Goal: Communication & Community: Answer question/provide support

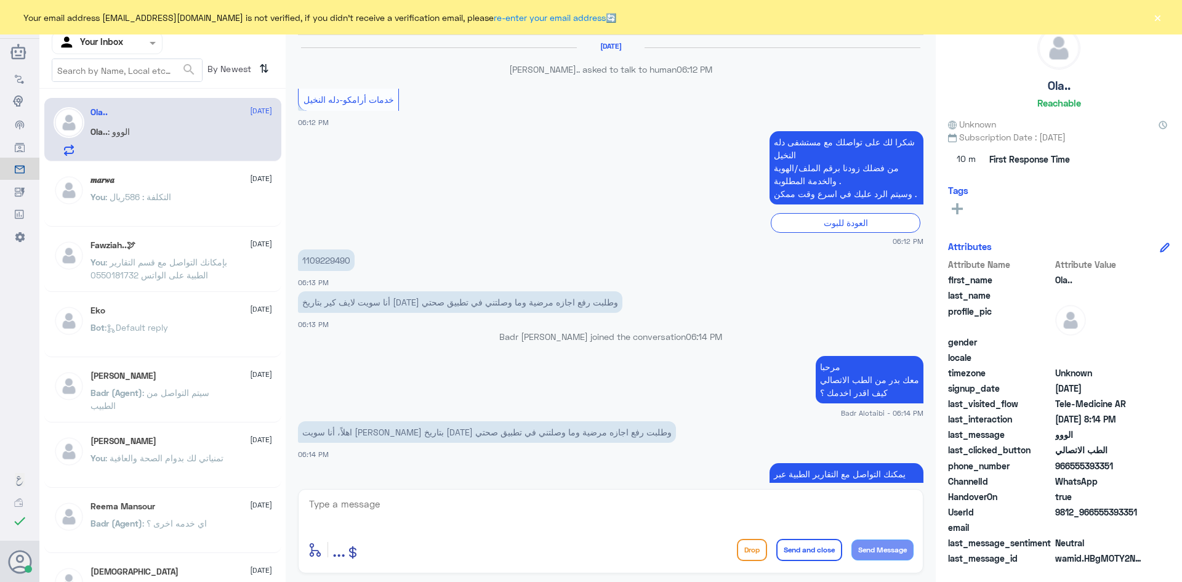
scroll to position [613, 0]
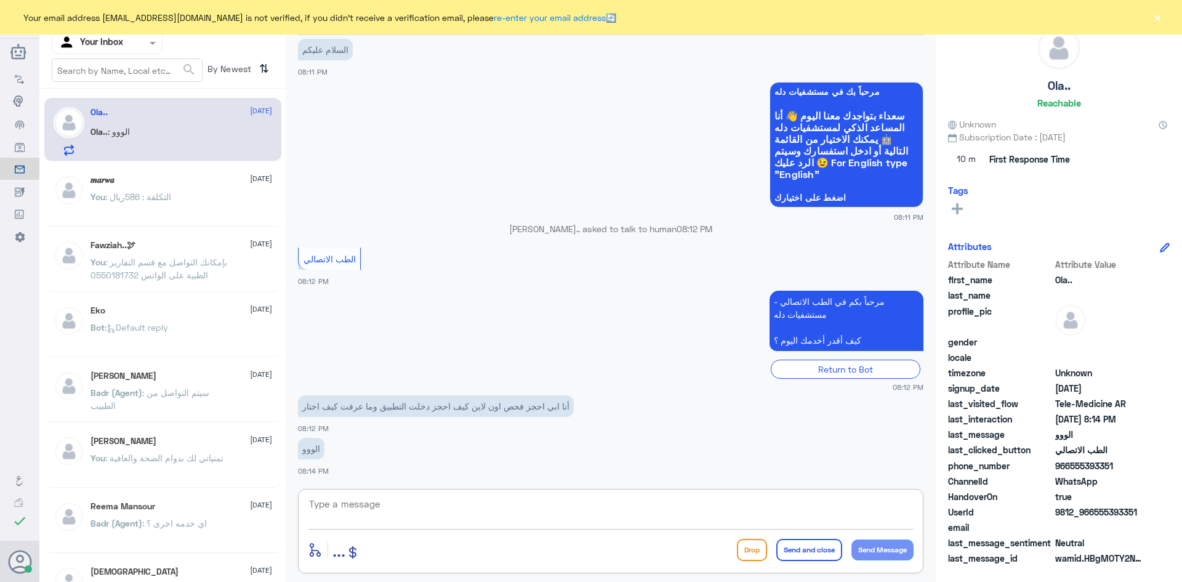
click at [424, 509] on textarea at bounding box center [611, 511] width 606 height 30
paste textarea "مرحبا معك [PERSON_NAME] من الطب الاتصالي"
type textarea "مرحبا معك [PERSON_NAME] من الطب الاتصالي"
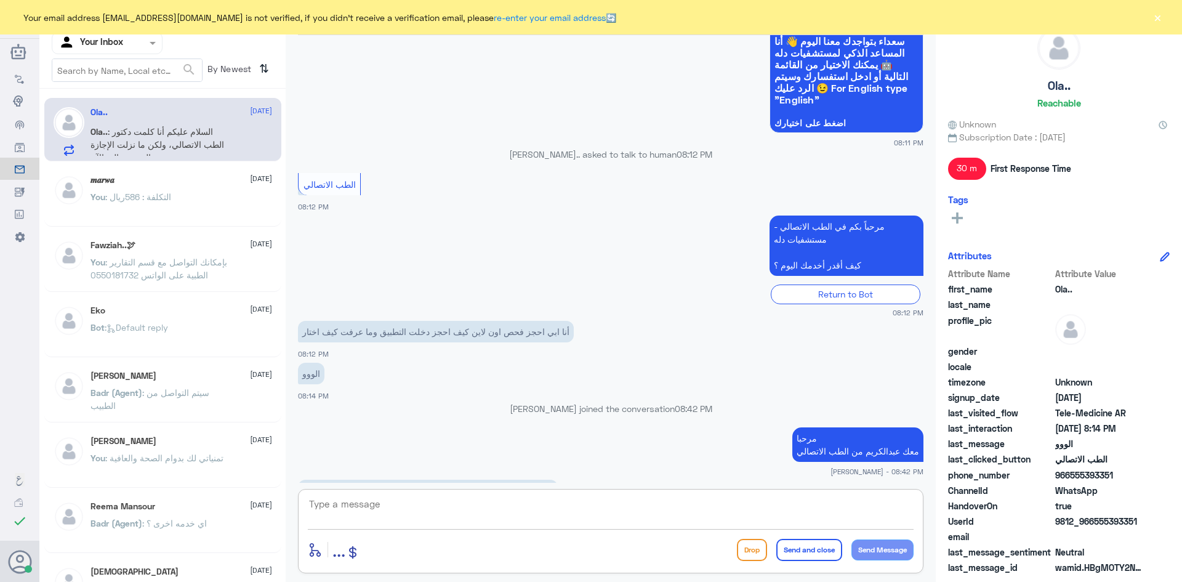
scroll to position [730, 0]
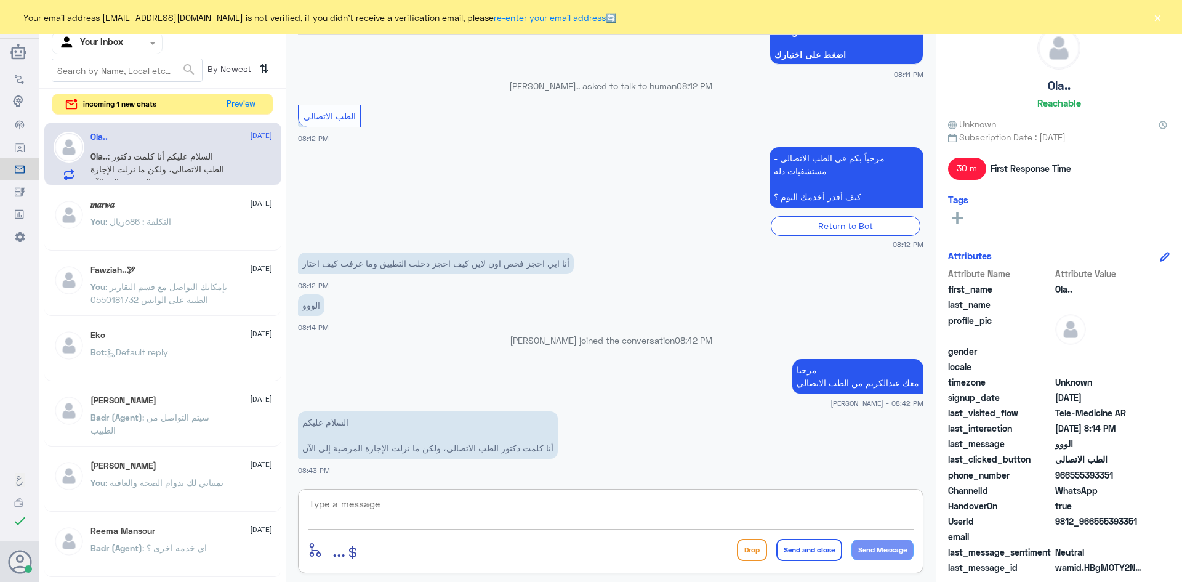
paste textarea "بإمكانك التواصل مع قسم التقارير الطبية على الواتس 0550181732"
type textarea "بإمكانك التواصل مع قسم التقارير الطبية على الواتس 0550181732"
click at [804, 547] on button "Send and close" at bounding box center [809, 550] width 66 height 22
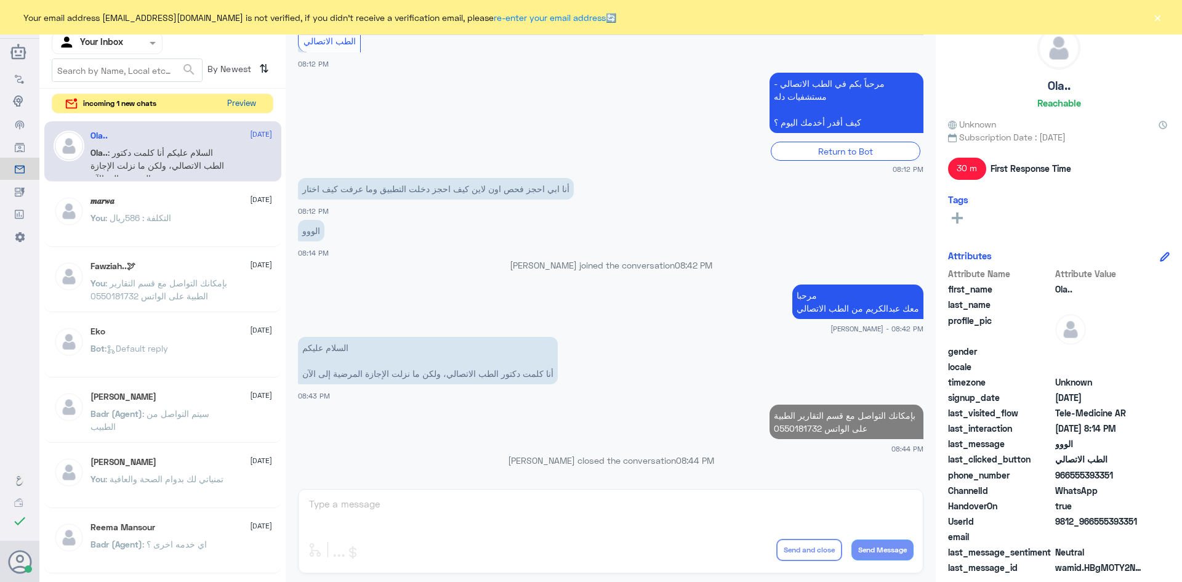
click at [246, 104] on button "Preview" at bounding box center [241, 103] width 38 height 19
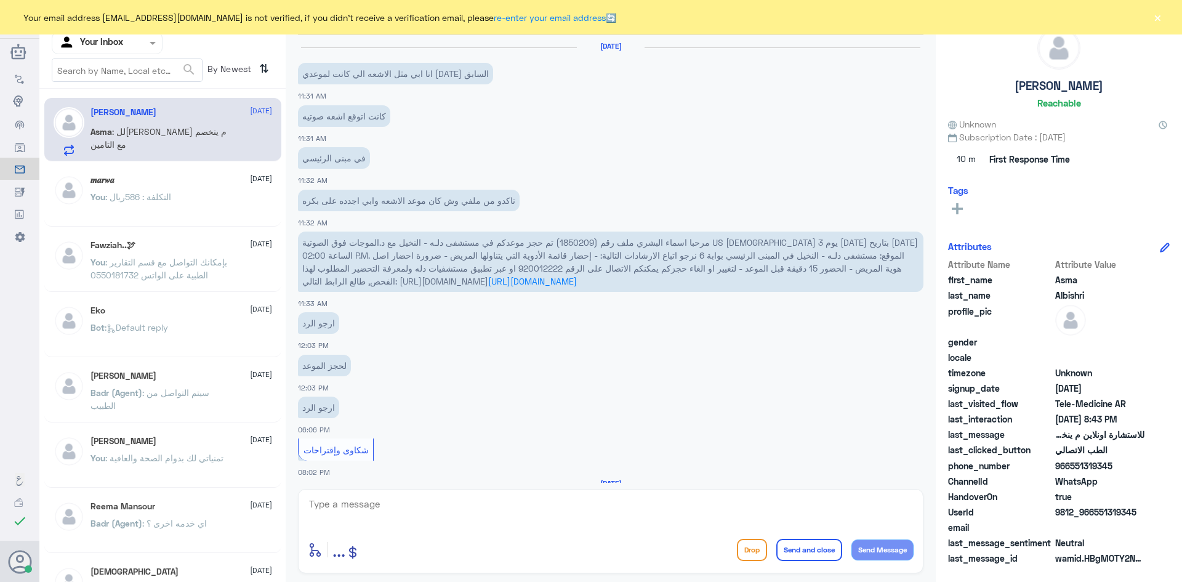
scroll to position [762, 0]
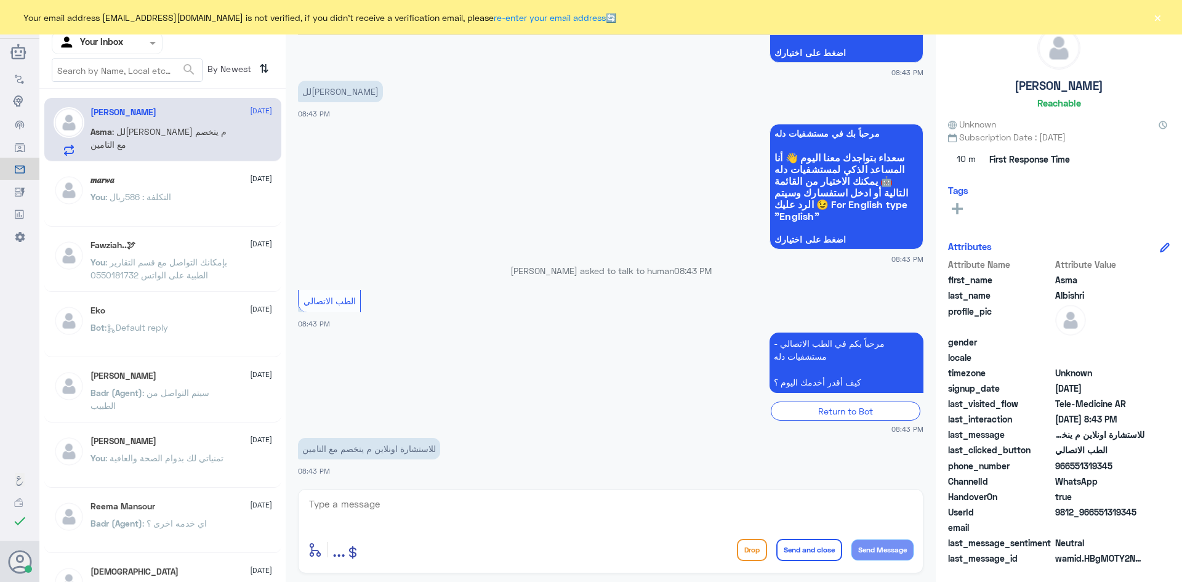
click at [400, 506] on textarea at bounding box center [611, 511] width 606 height 30
paste textarea "مرحبا معك [PERSON_NAME] من الطب الاتصالي"
type textarea "مرحبا معك [PERSON_NAME] من الطب الاتصالي"
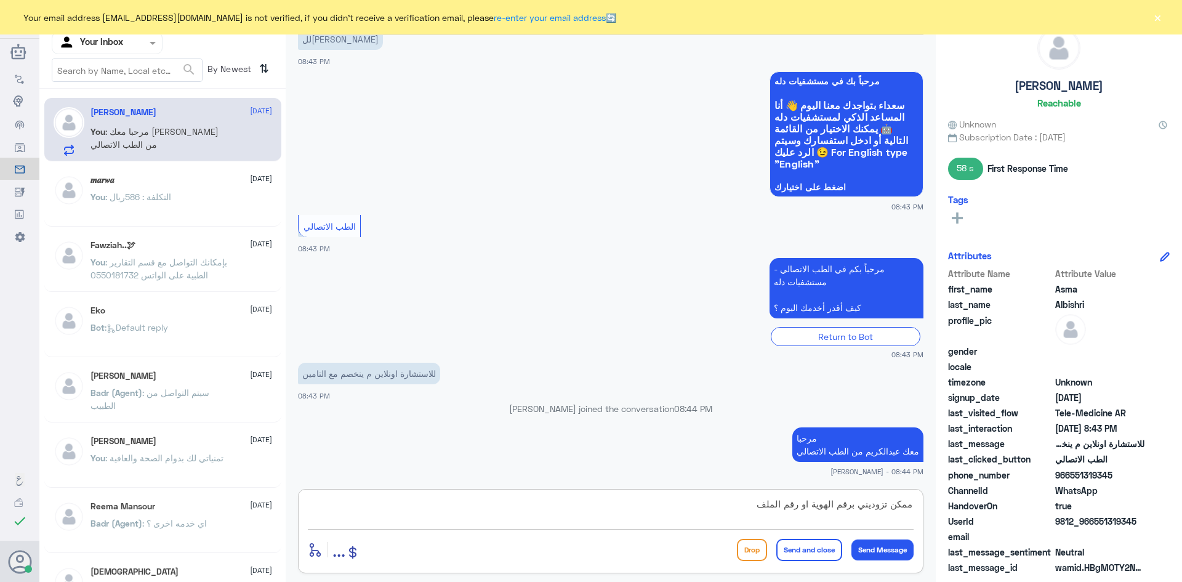
type textarea "ممكن تزوديني برقم الهوية او رقم الملف ؟"
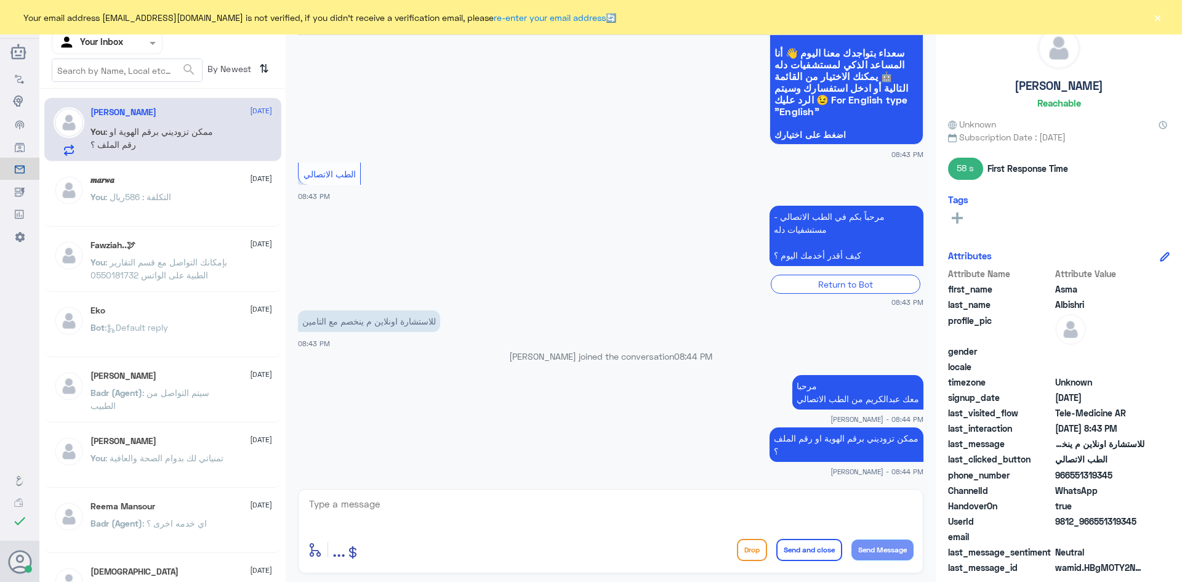
drag, startPoint x: 1111, startPoint y: 473, endPoint x: 1069, endPoint y: 478, distance: 42.7
click at [1069, 478] on span "966551319345" at bounding box center [1099, 475] width 89 height 13
copy span "551319345"
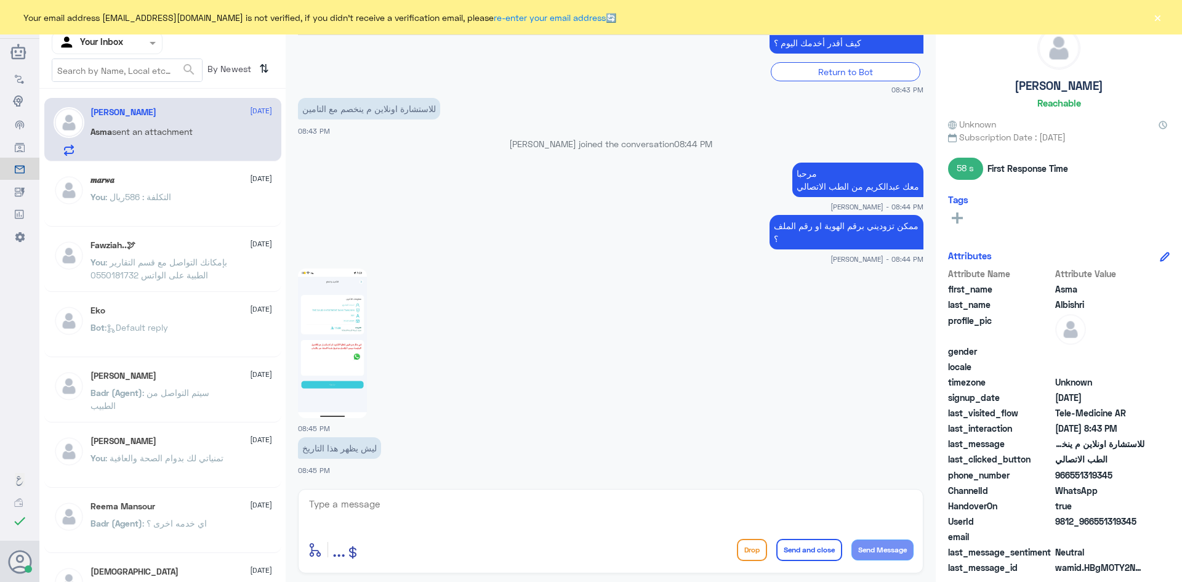
click at [342, 324] on img at bounding box center [332, 343] width 69 height 150
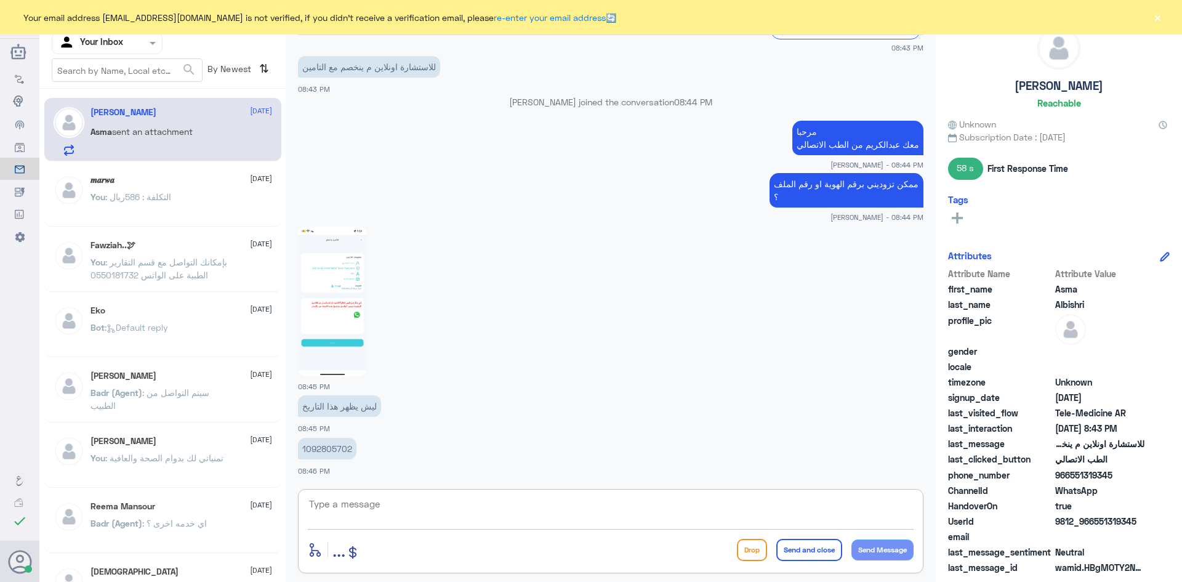
click at [385, 503] on textarea at bounding box center [611, 511] width 606 height 30
type textarea "مبين عندك تغطية التأمين"
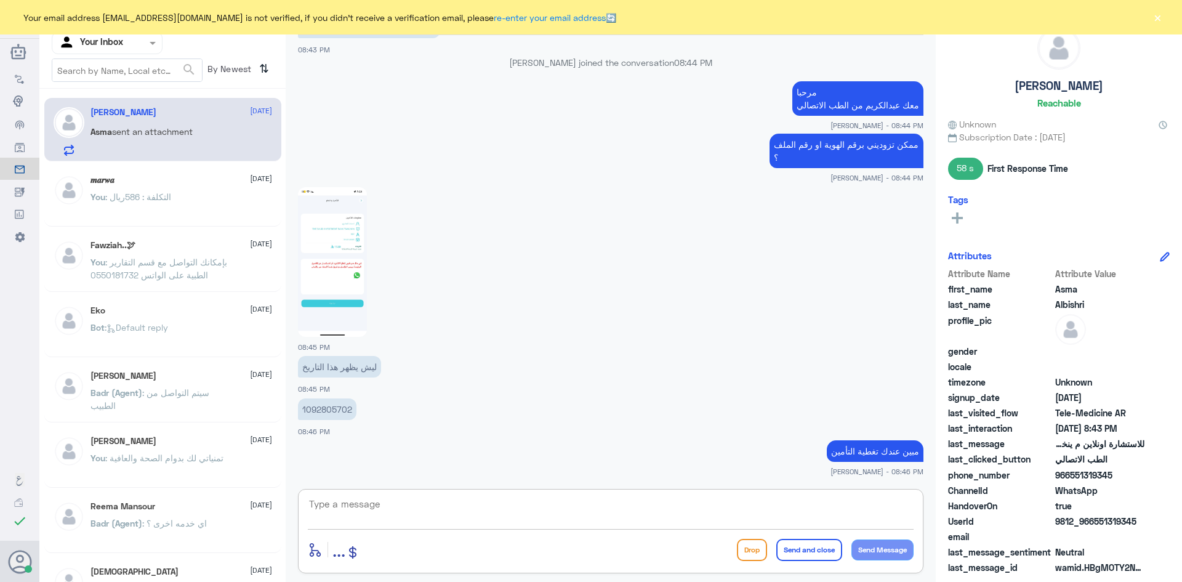
click at [677, 509] on textarea at bounding box center [611, 511] width 606 height 30
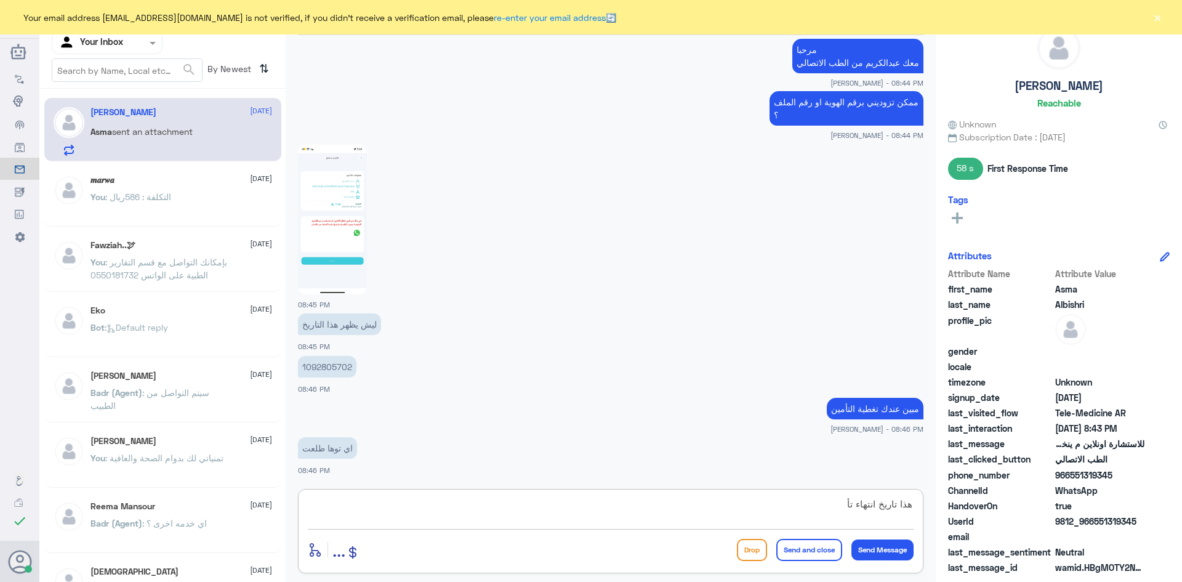
scroll to position [1244, 0]
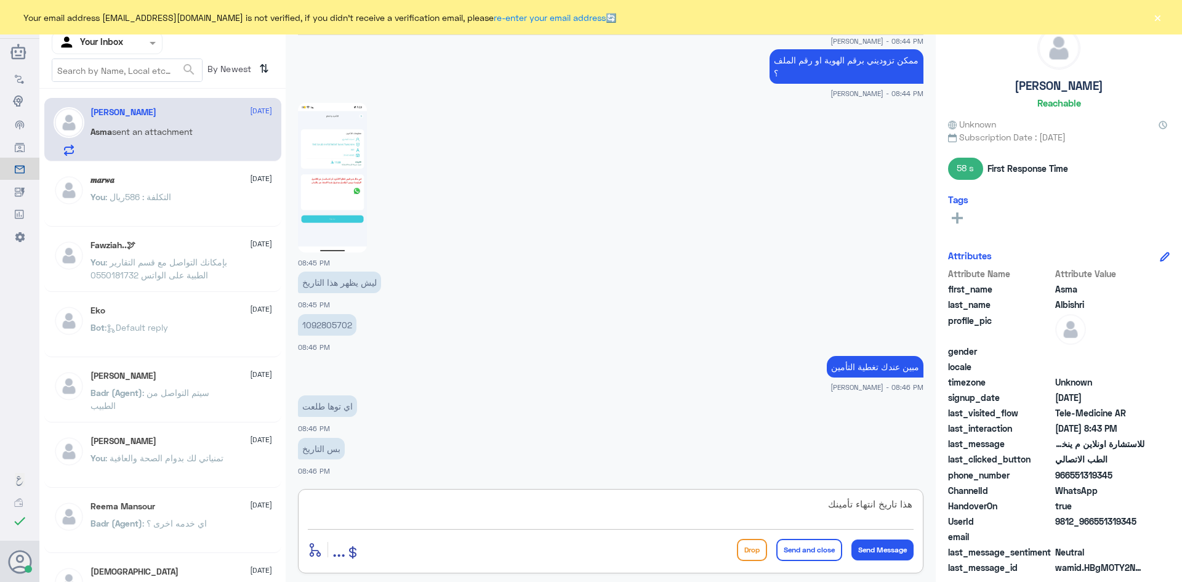
type textarea "هذا تاريخ انتهاء تأمينك"
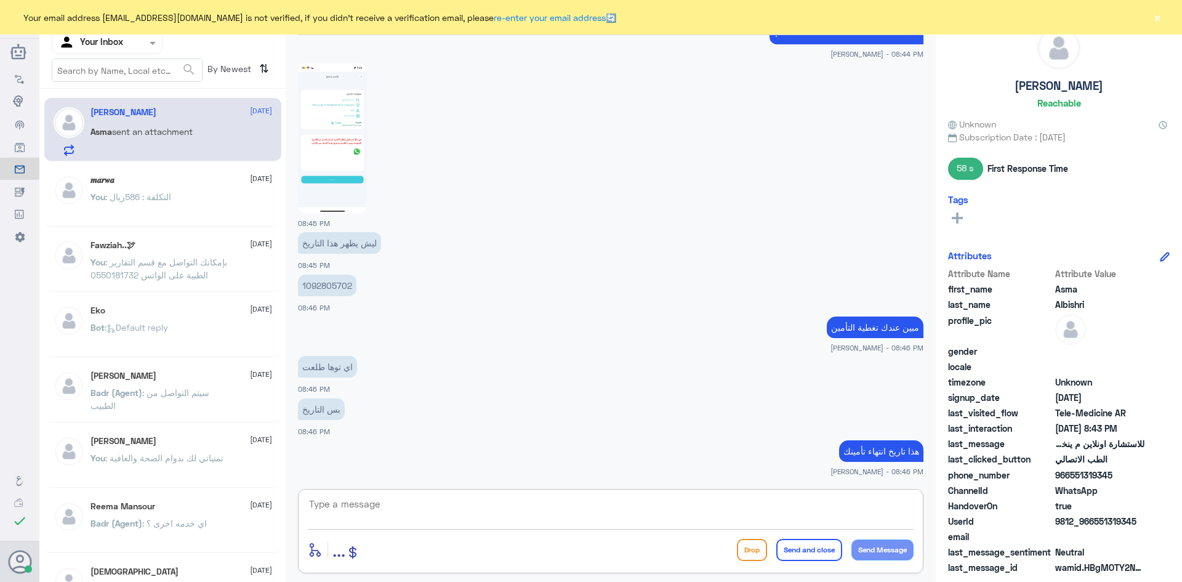
scroll to position [1326, 0]
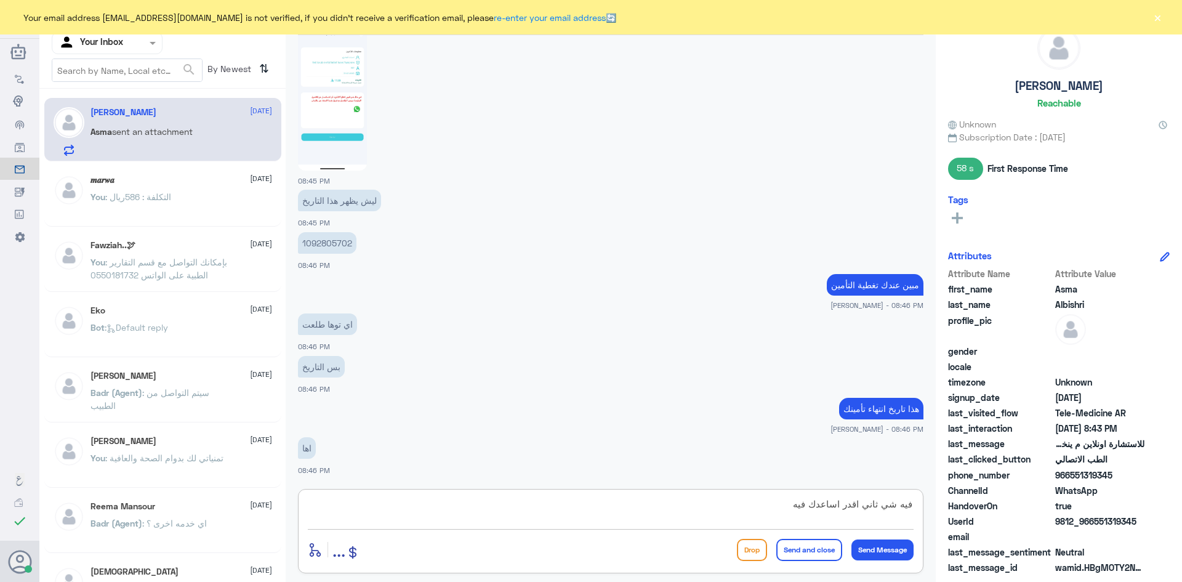
type textarea "فيه شي ثاني اقدر اساعدك فيه ؟"
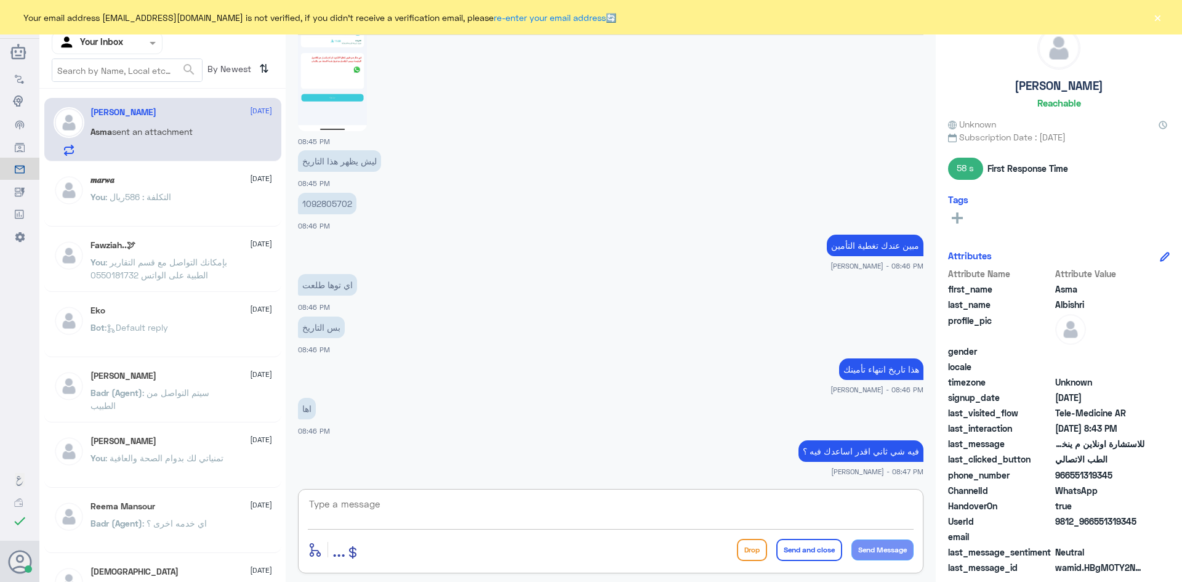
click at [706, 515] on textarea at bounding box center [611, 511] width 606 height 30
click at [1158, 15] on button "×" at bounding box center [1157, 17] width 12 height 12
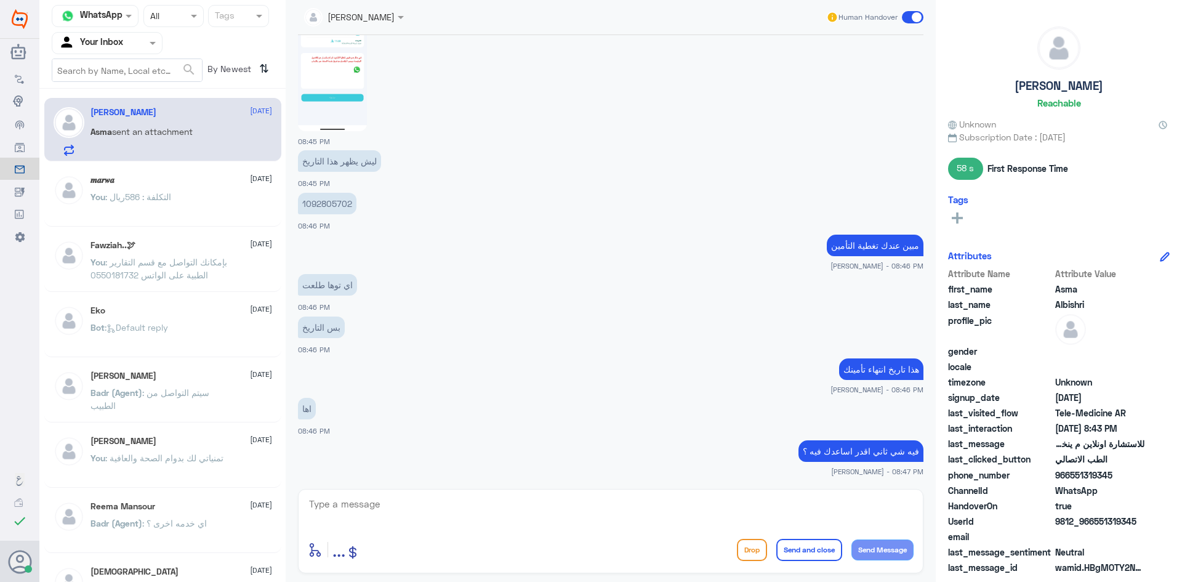
click at [909, 18] on span at bounding box center [913, 17] width 22 height 12
click at [0, 0] on input "checkbox" at bounding box center [0, 0] width 0 height 0
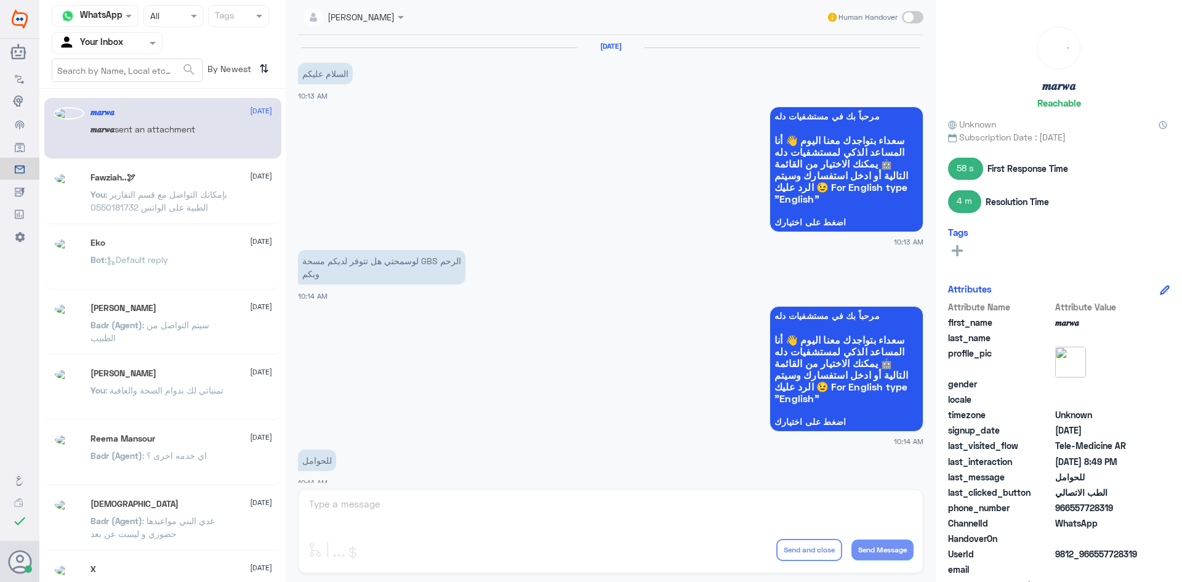
scroll to position [622, 0]
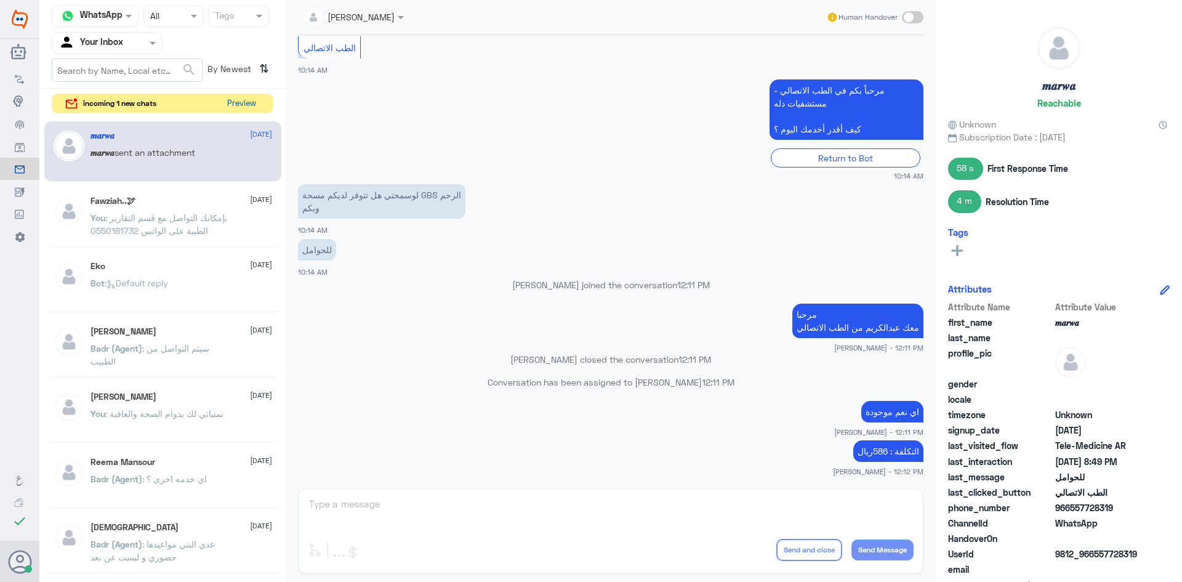
click at [241, 106] on button "Preview" at bounding box center [241, 103] width 38 height 19
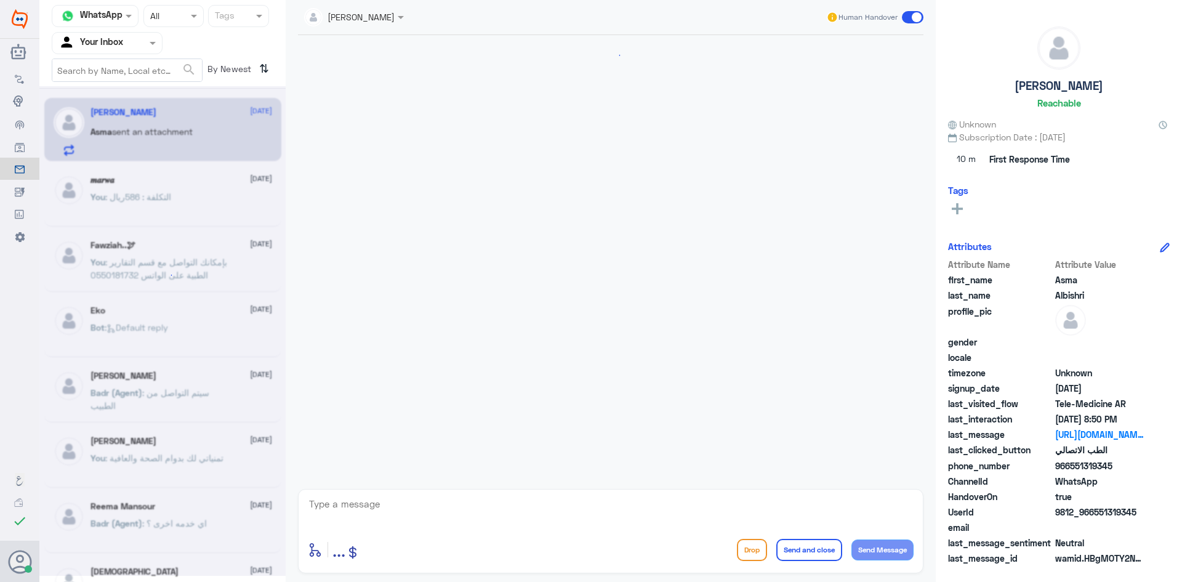
scroll to position [907, 0]
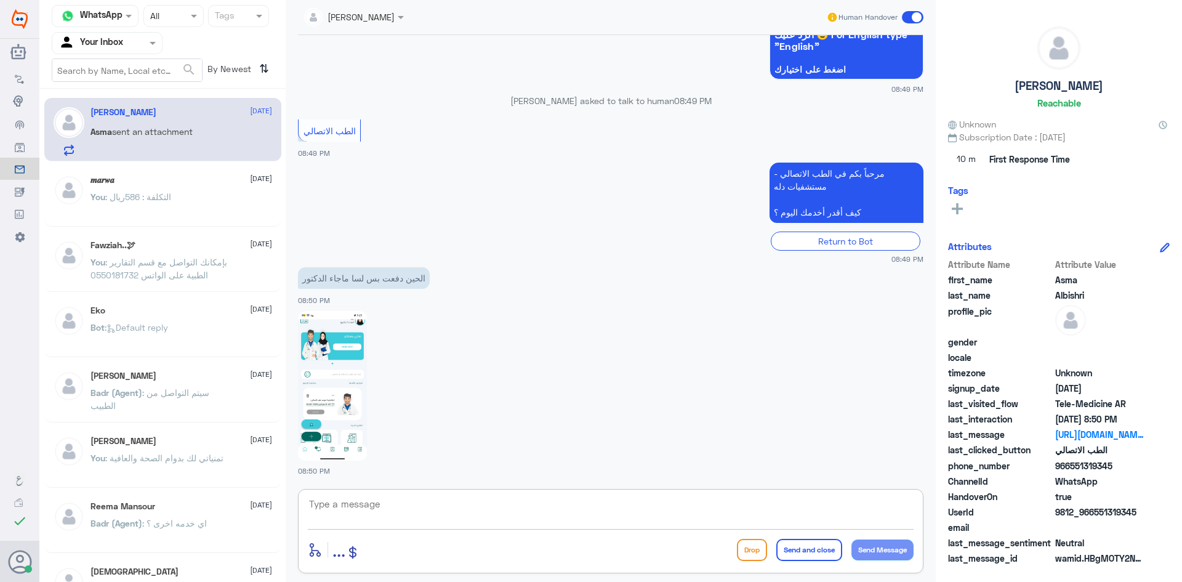
click at [481, 518] on textarea at bounding box center [611, 511] width 606 height 30
click at [336, 376] on img at bounding box center [332, 386] width 69 height 150
click at [628, 507] on textarea at bounding box center [611, 511] width 606 height 30
click at [338, 389] on img at bounding box center [332, 386] width 69 height 150
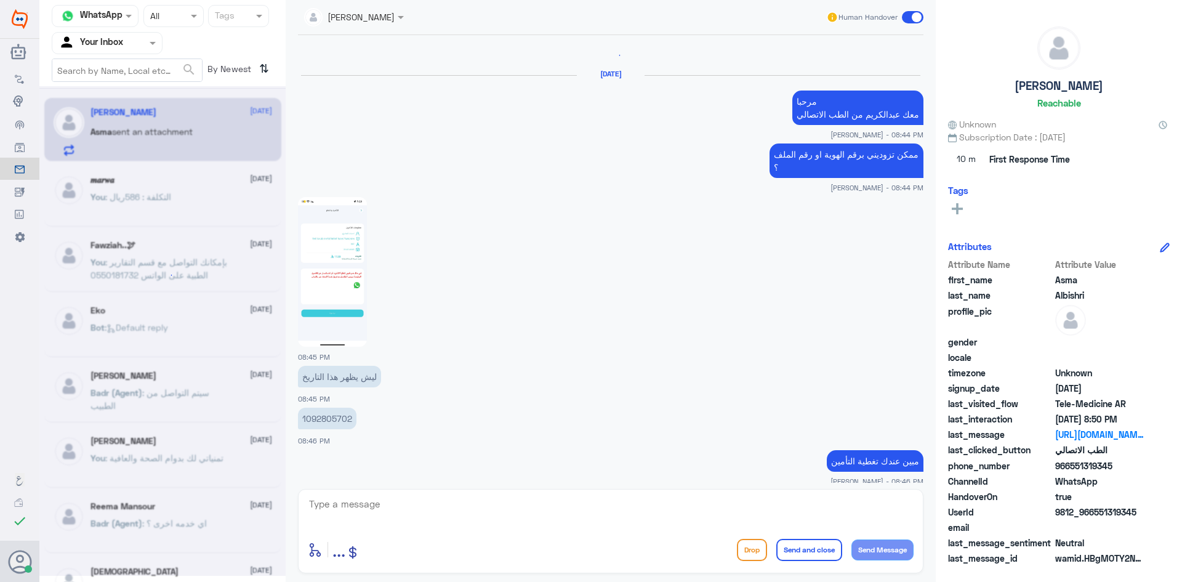
scroll to position [1131, 0]
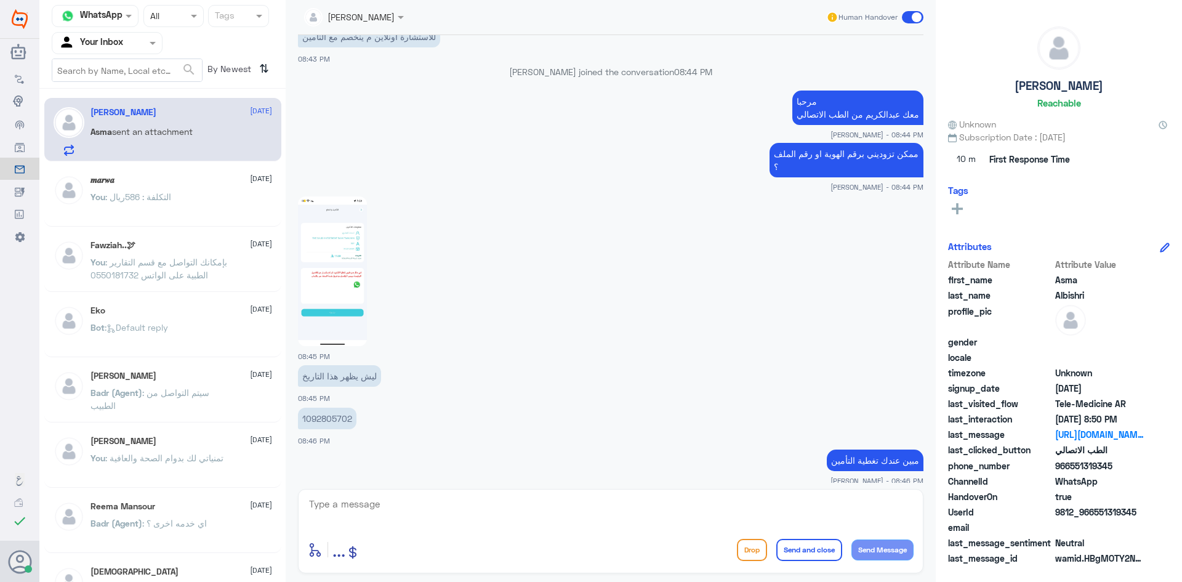
click at [345, 246] on img at bounding box center [332, 271] width 69 height 150
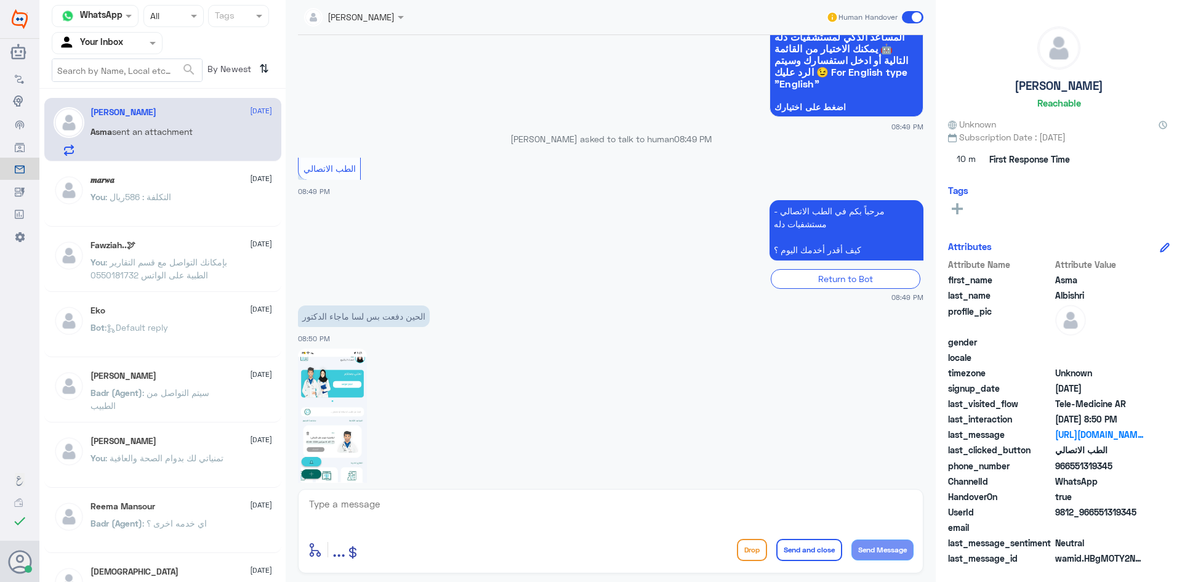
scroll to position [2055, 0]
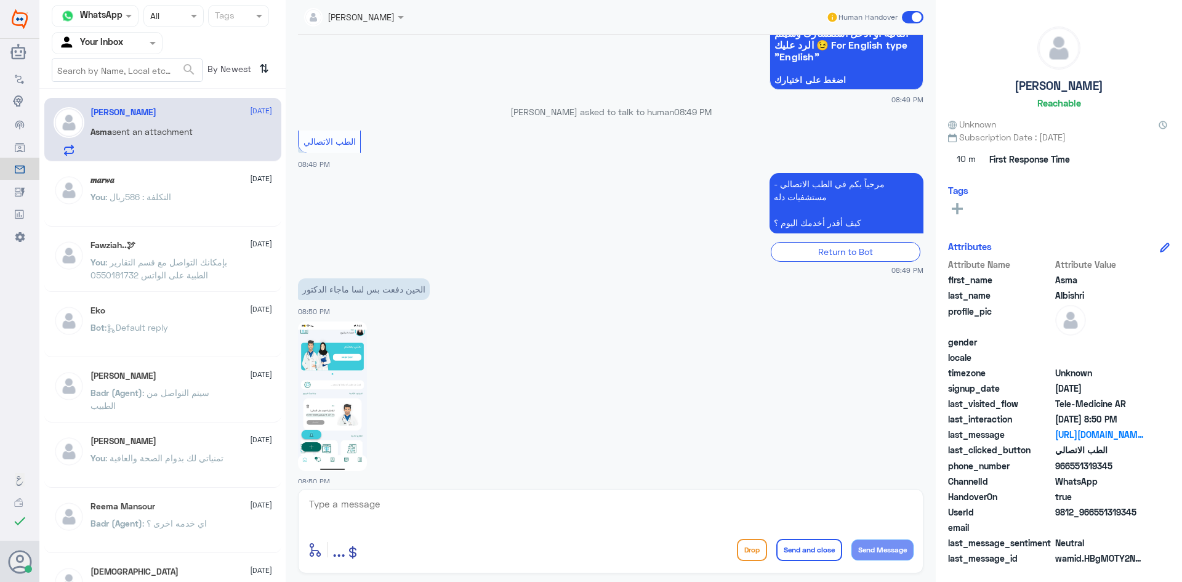
click at [344, 398] on img at bounding box center [332, 396] width 69 height 150
click at [905, 15] on span at bounding box center [913, 17] width 22 height 12
click at [0, 0] on input "checkbox" at bounding box center [0, 0] width 0 height 0
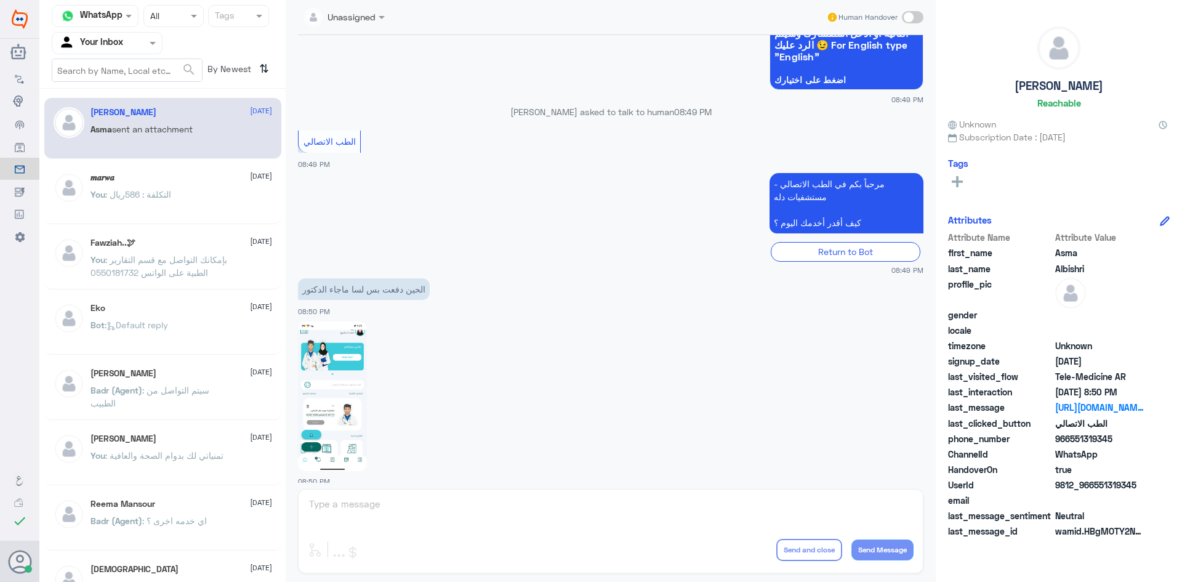
scroll to position [2088, 0]
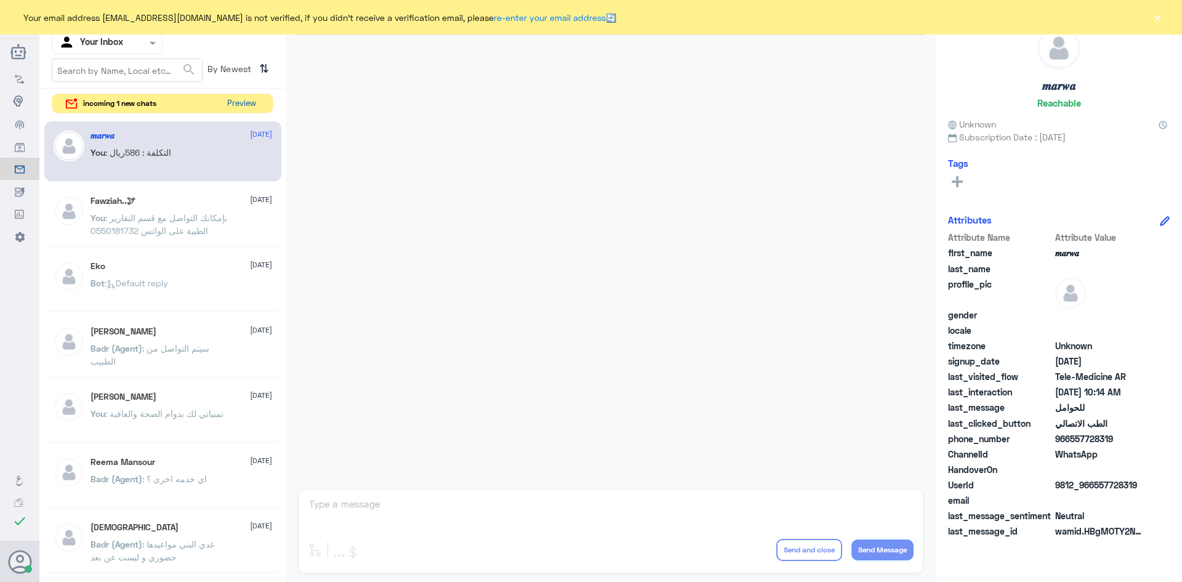
click at [246, 100] on button "Preview" at bounding box center [241, 103] width 38 height 19
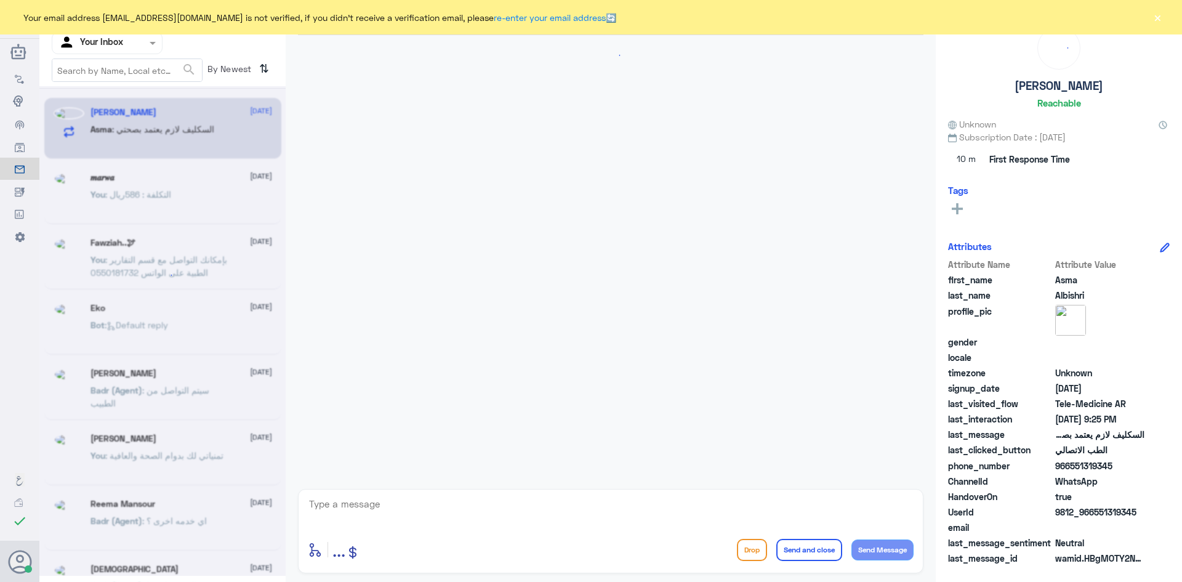
scroll to position [890, 0]
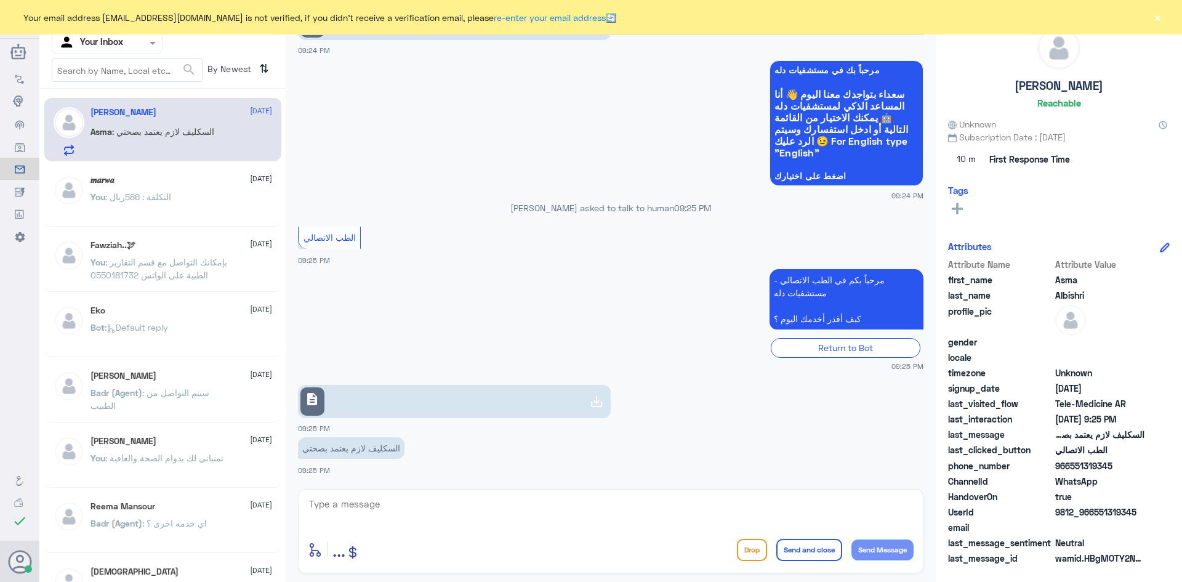
click at [435, 513] on textarea at bounding box center [611, 511] width 606 height 30
type textarea "ب"
paste textarea "مرحبا معك [PERSON_NAME] من الطب الاتصالي"
type textarea "مرحبا معك [PERSON_NAME] من الطب الاتصالي"
drag, startPoint x: 741, startPoint y: 517, endPoint x: 939, endPoint y: 493, distance: 199.2
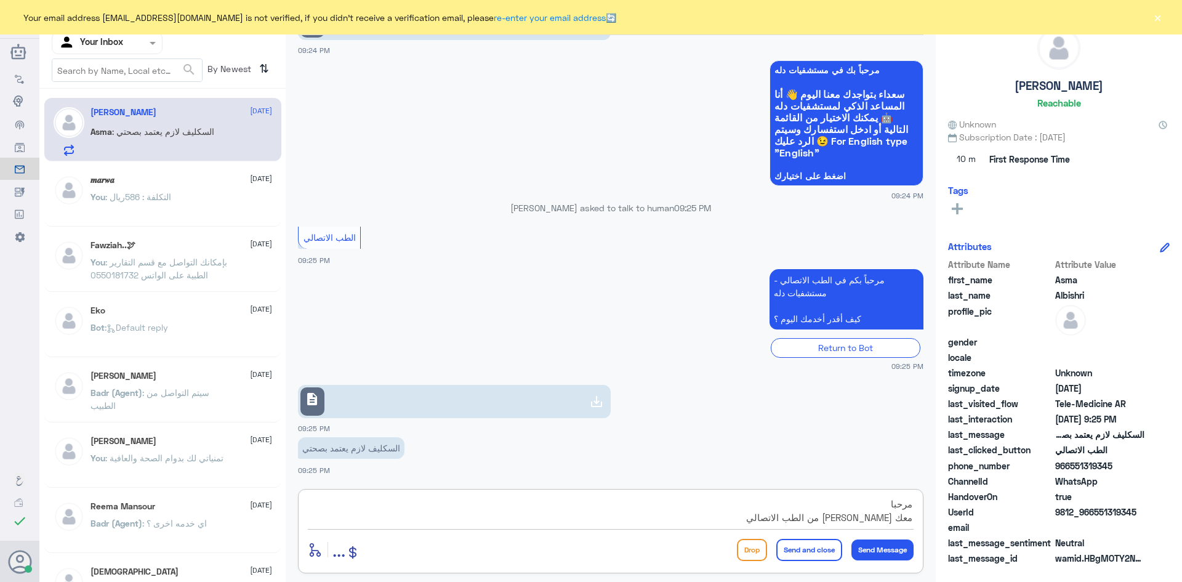
click at [939, 493] on div "Channel WhatsApp Status × All Tags Agent Filter Your Inbox search By Newest ⇅ A…" at bounding box center [610, 293] width 1143 height 586
paste textarea "بإمكانك التواصل مع قسم التقارير الطبية على الواتس 0550181732"
type textarea "بإمكانك التواصل مع قسم التقارير الطبية على الواتس 0550181732"
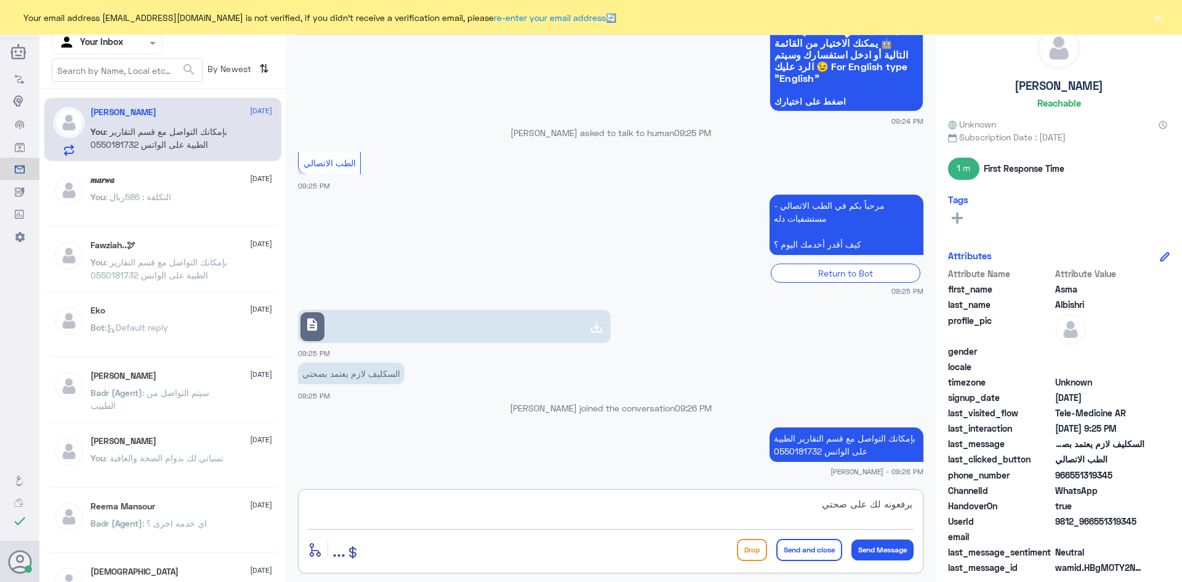
type textarea "يرفعونه لك على صحتي"
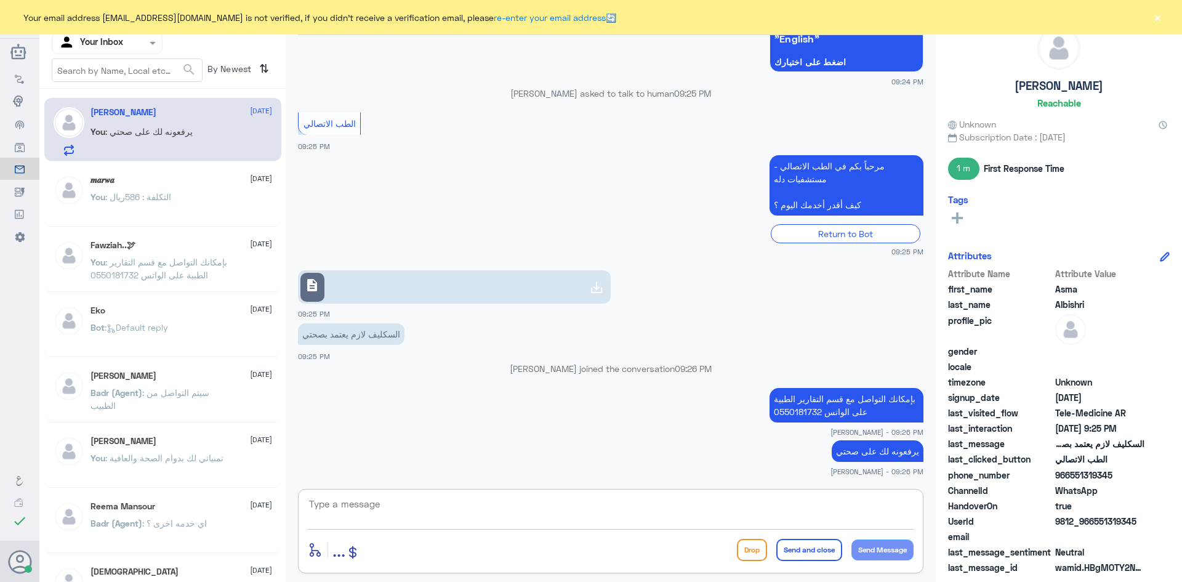
click at [1159, 20] on button "×" at bounding box center [1157, 17] width 12 height 12
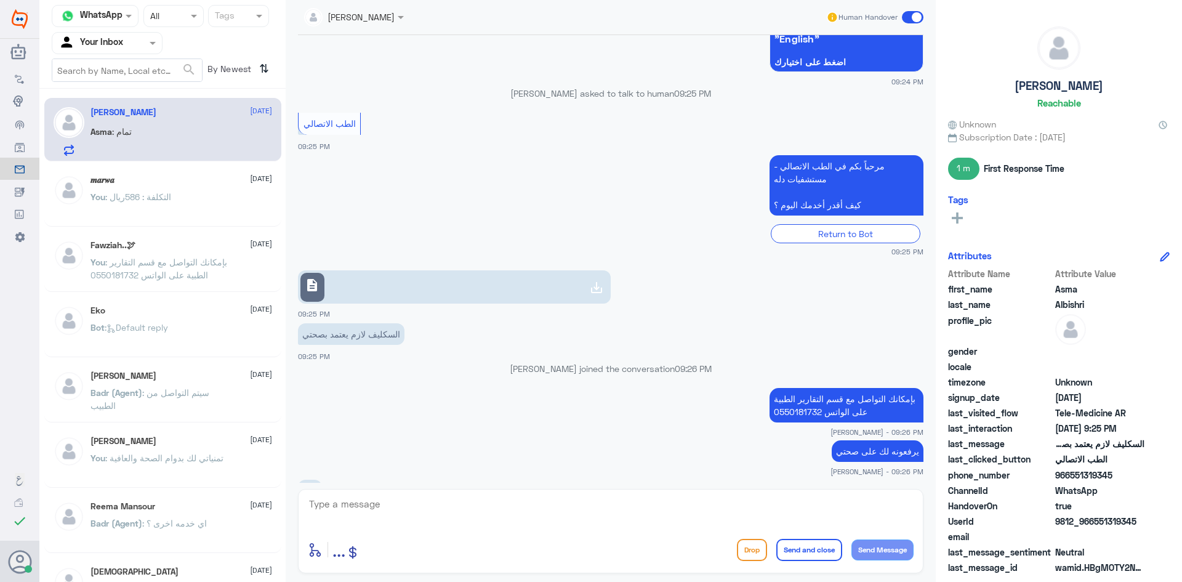
scroll to position [1024, 0]
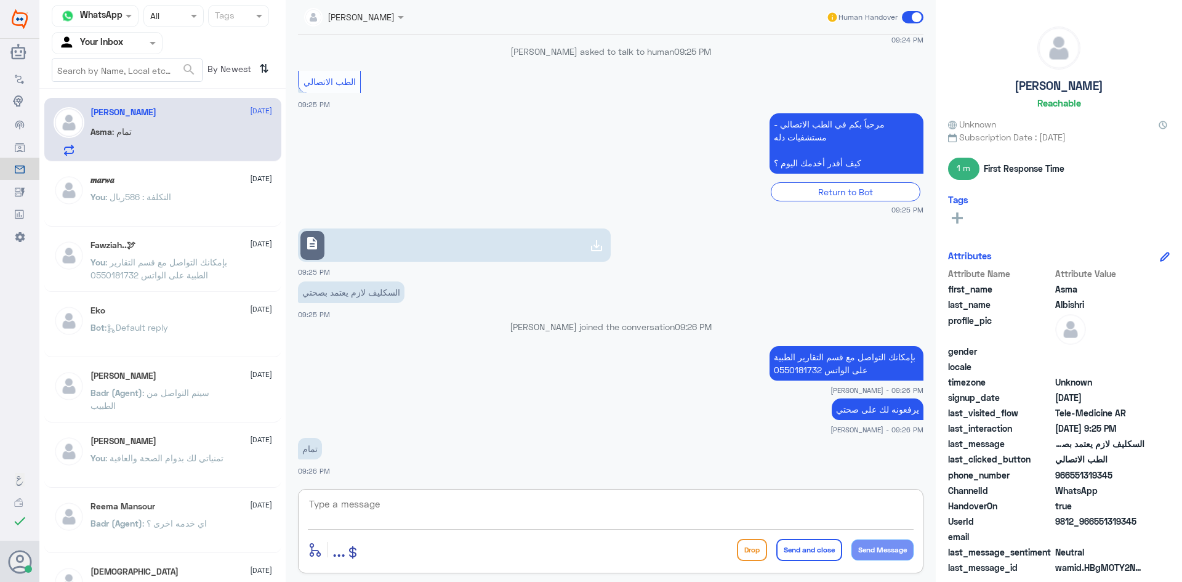
click at [526, 512] on textarea at bounding box center [611, 511] width 606 height 30
click at [907, 17] on span at bounding box center [913, 17] width 22 height 12
click at [0, 0] on input "checkbox" at bounding box center [0, 0] width 0 height 0
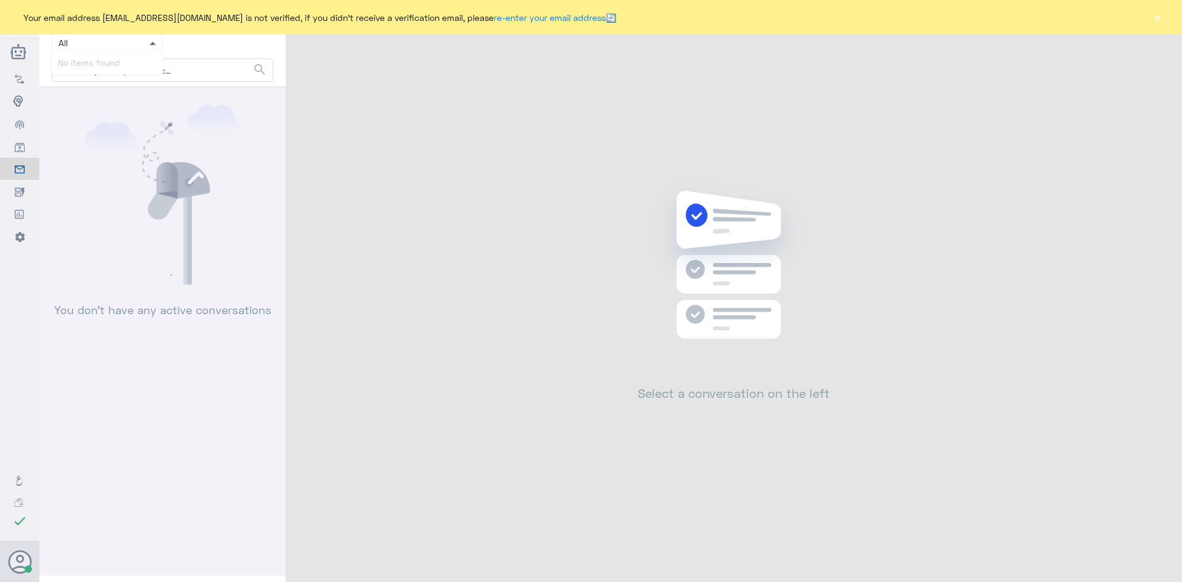
click at [153, 44] on span at bounding box center [153, 43] width 6 height 3
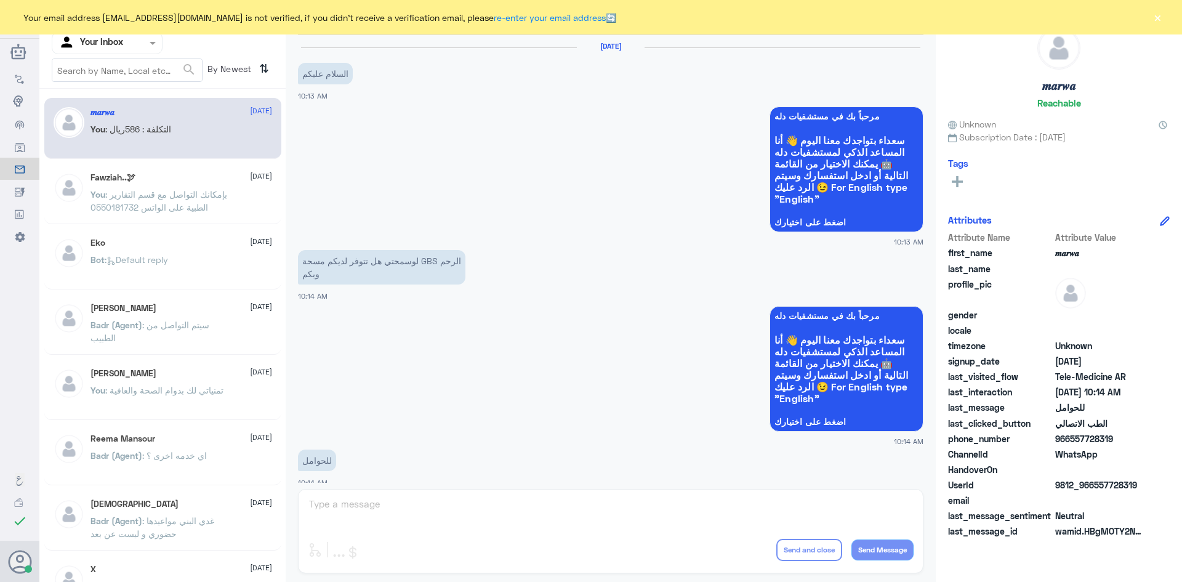
scroll to position [622, 0]
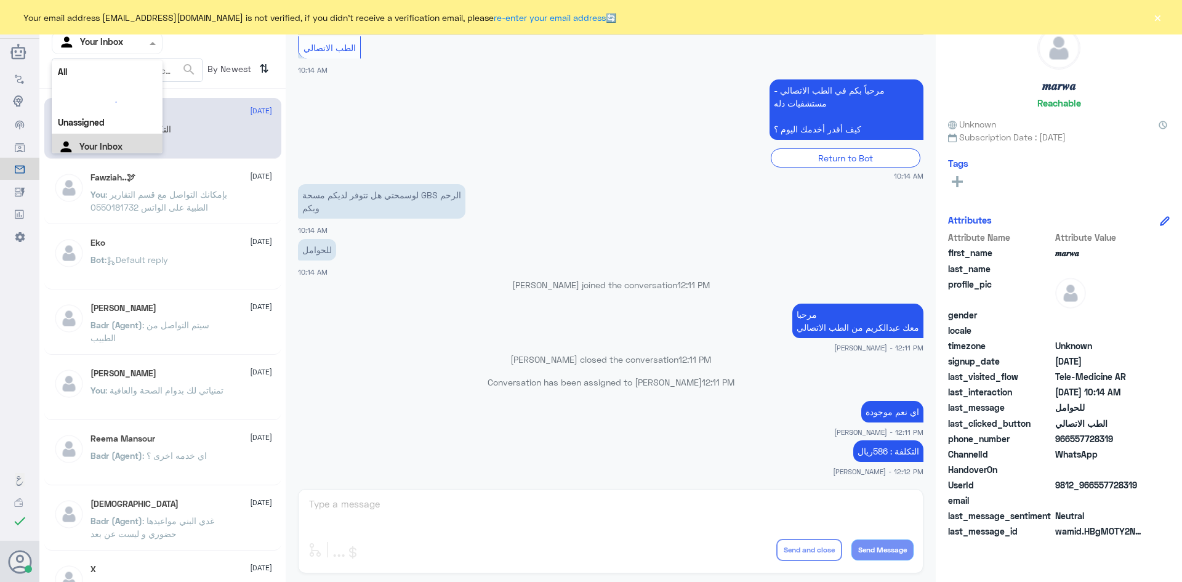
click at [157, 43] on span at bounding box center [154, 42] width 15 height 13
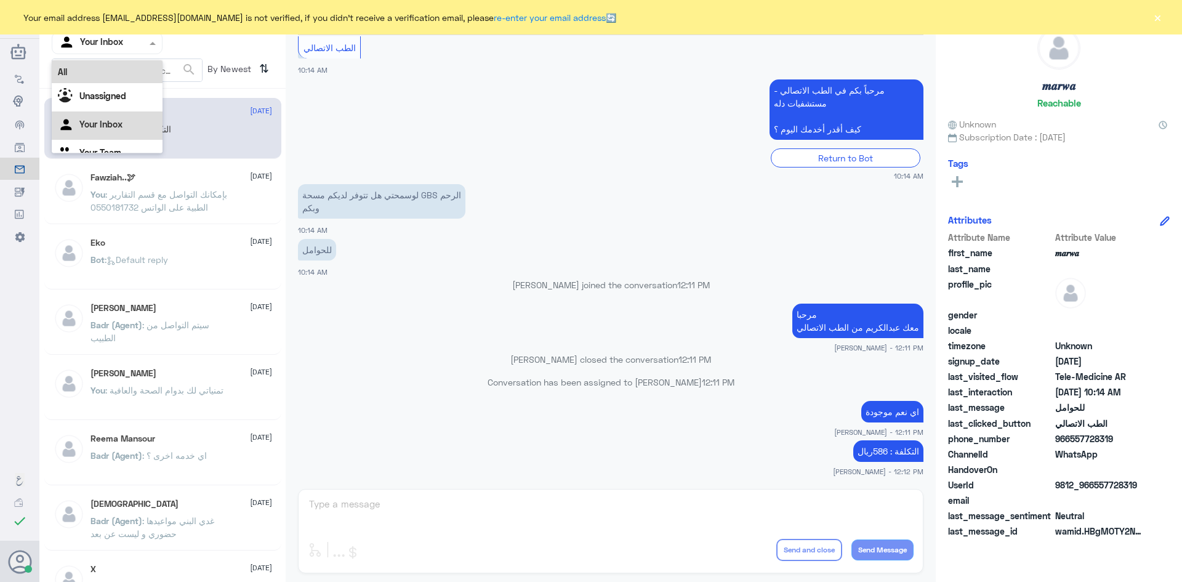
click at [109, 70] on div "All" at bounding box center [107, 71] width 111 height 23
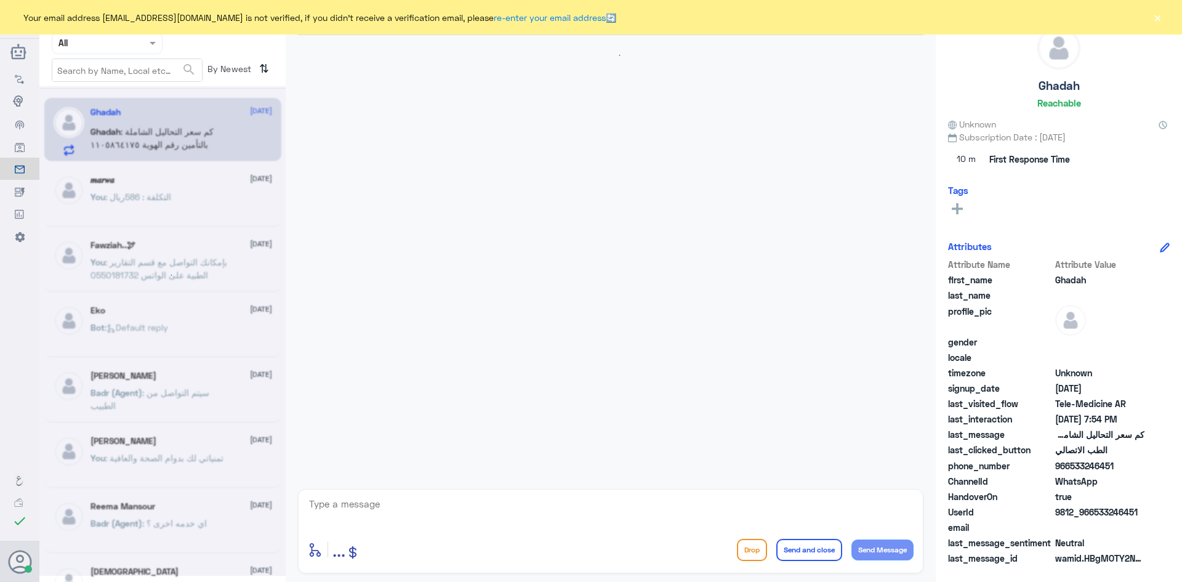
scroll to position [757, 0]
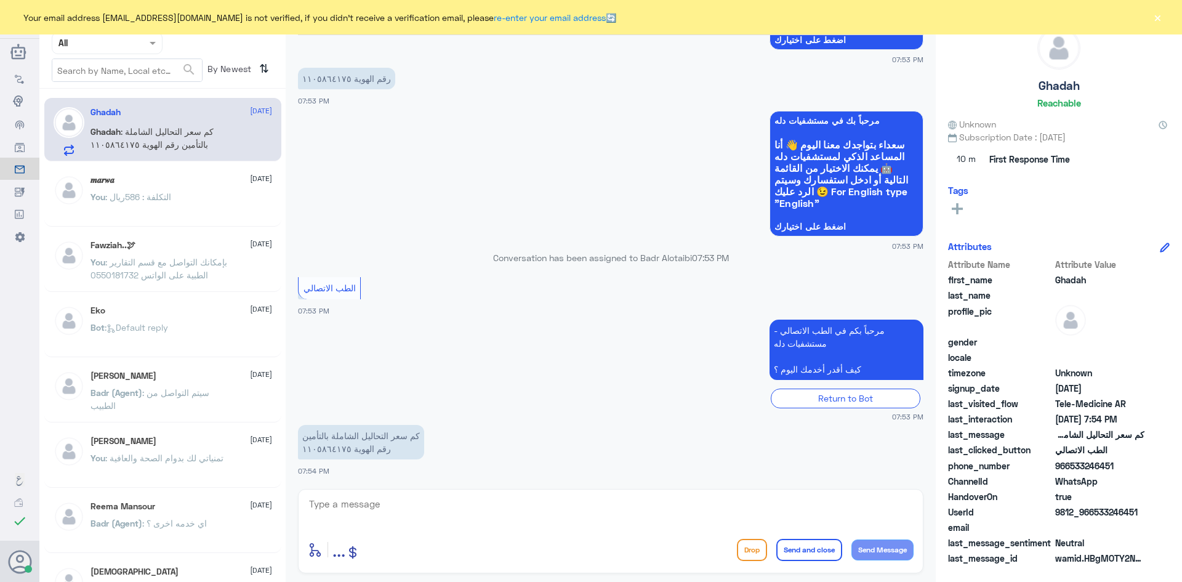
click at [400, 515] on textarea at bounding box center [611, 511] width 606 height 30
paste textarea "مرحبا معك [PERSON_NAME] من الطب الاتصالي"
type textarea "مرحبا معك [PERSON_NAME] من الطب الاتصالي"
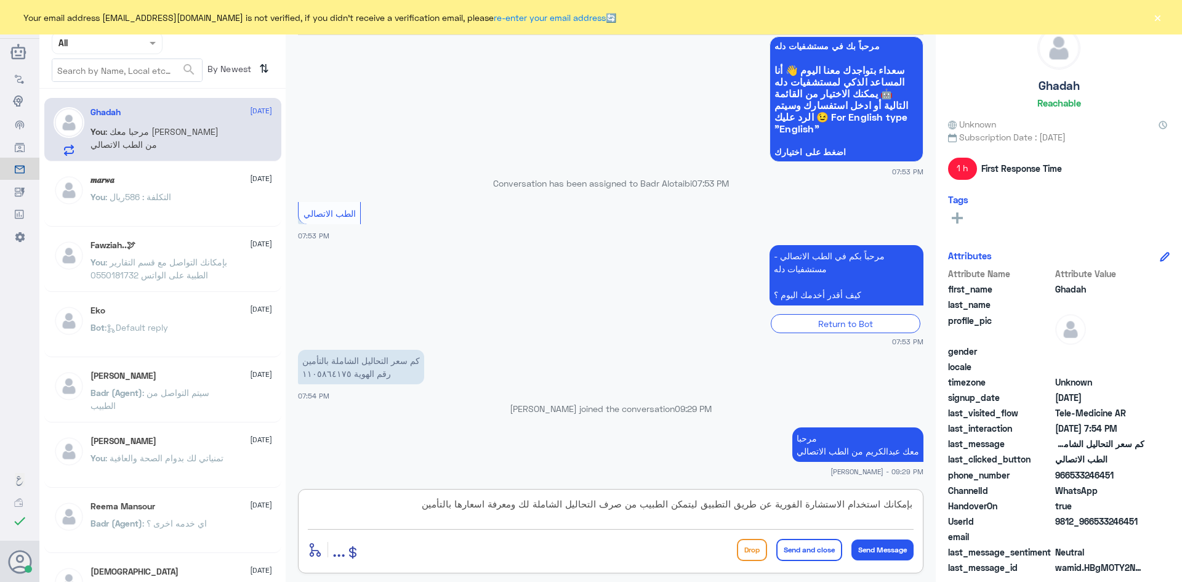
type textarea "بإمكانك استخدام الاستشارة الفورية عن طريق التطبيق ليتمكن الطبيب من صرف التحاليل…"
click at [792, 548] on button "Send and close" at bounding box center [809, 550] width 66 height 22
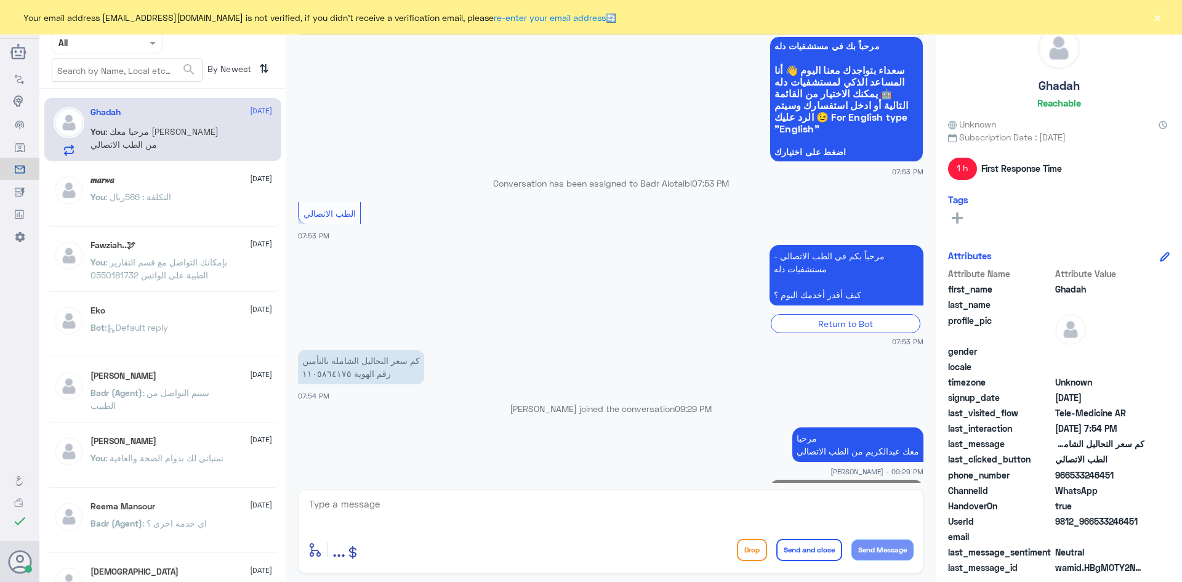
scroll to position [887, 0]
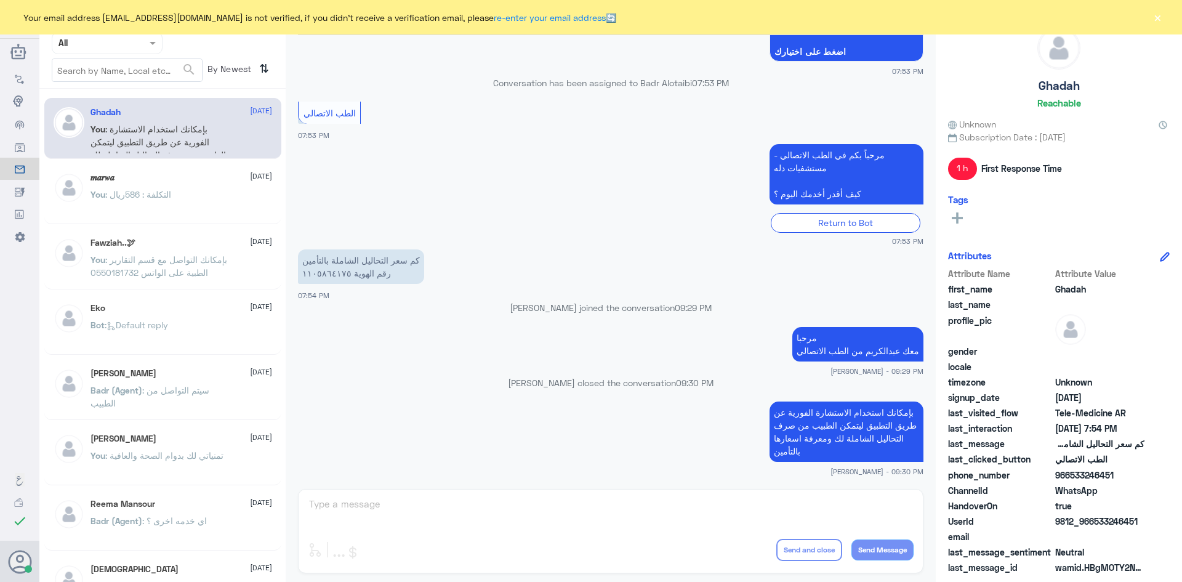
click at [1165, 19] on div "Your email address A_almasou@dallahhealth.com is not verified, if you didn't re…" at bounding box center [591, 17] width 1182 height 34
click at [1159, 20] on button "×" at bounding box center [1157, 17] width 12 height 12
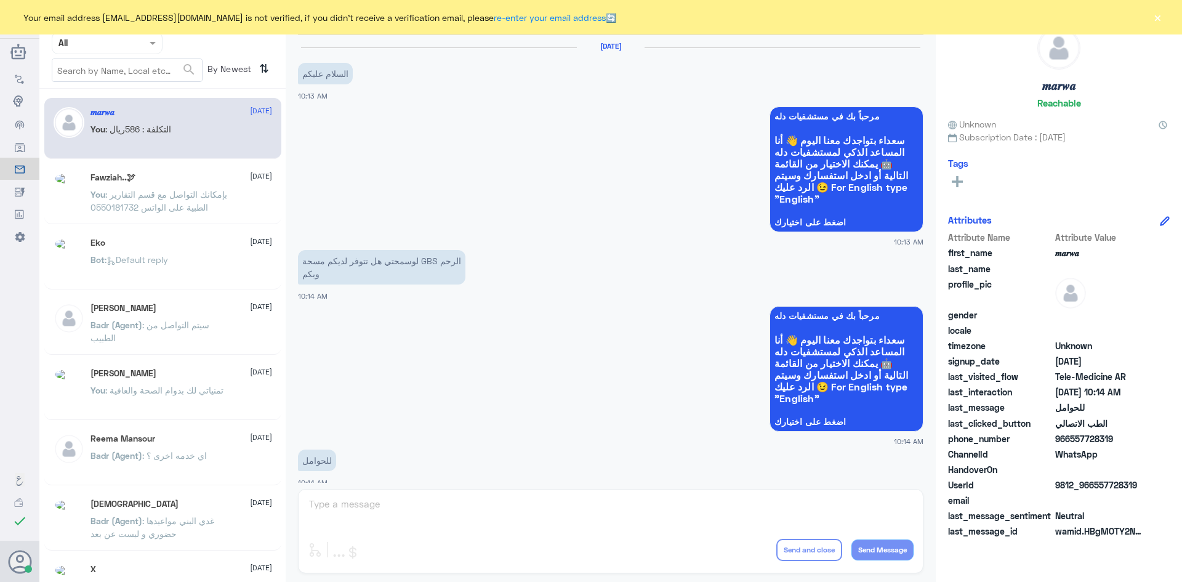
scroll to position [622, 0]
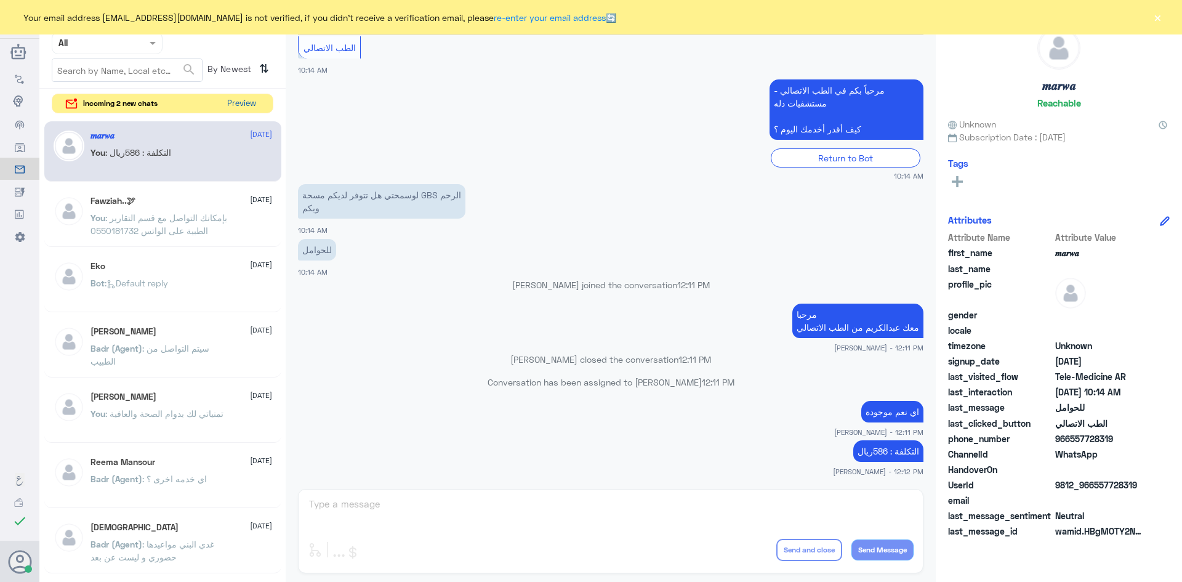
click at [252, 103] on button "Preview" at bounding box center [241, 103] width 38 height 19
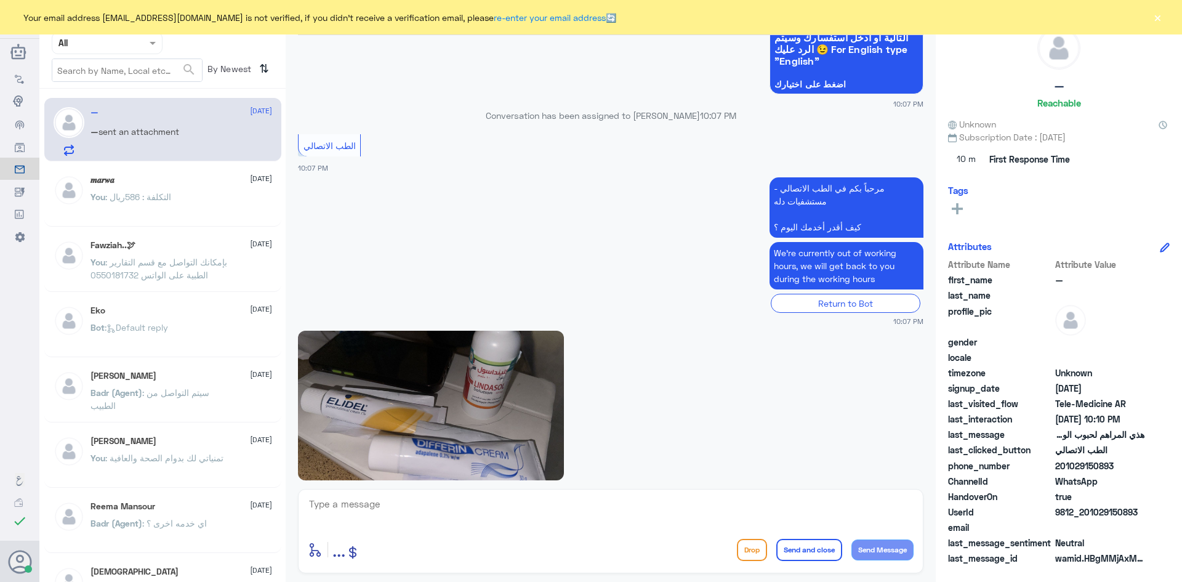
scroll to position [363, 0]
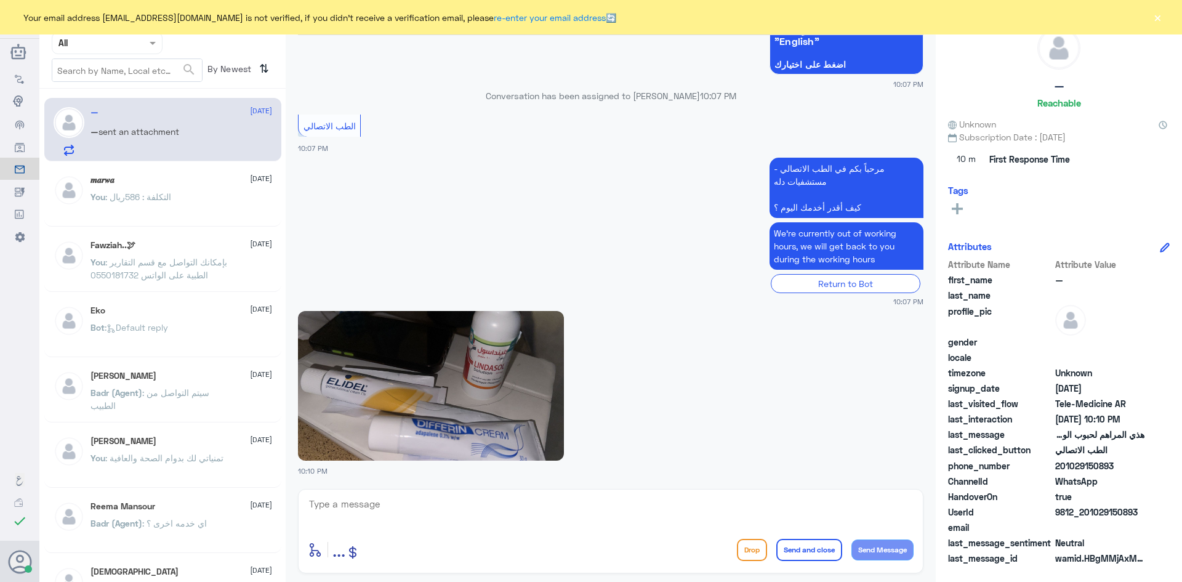
click at [557, 518] on textarea at bounding box center [611, 511] width 606 height 30
paste textarea "مرحبا معك [PERSON_NAME] من الطب الاتصالي"
type textarea "مرحبا معك [PERSON_NAME] من الطب الاتصالي"
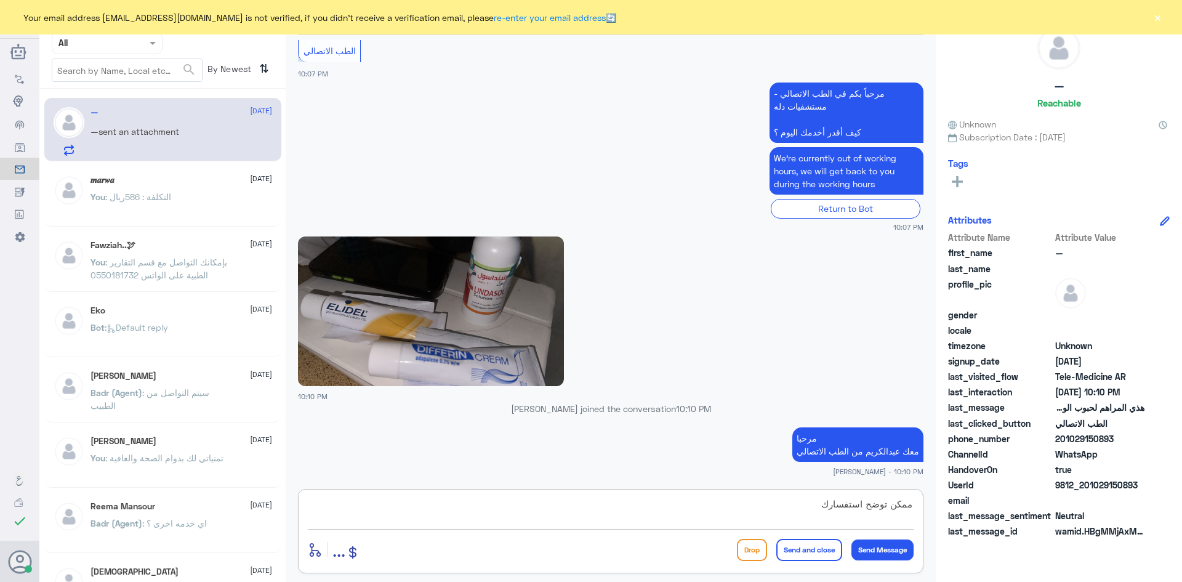
type textarea "ممكن توضح استفسارك ؟"
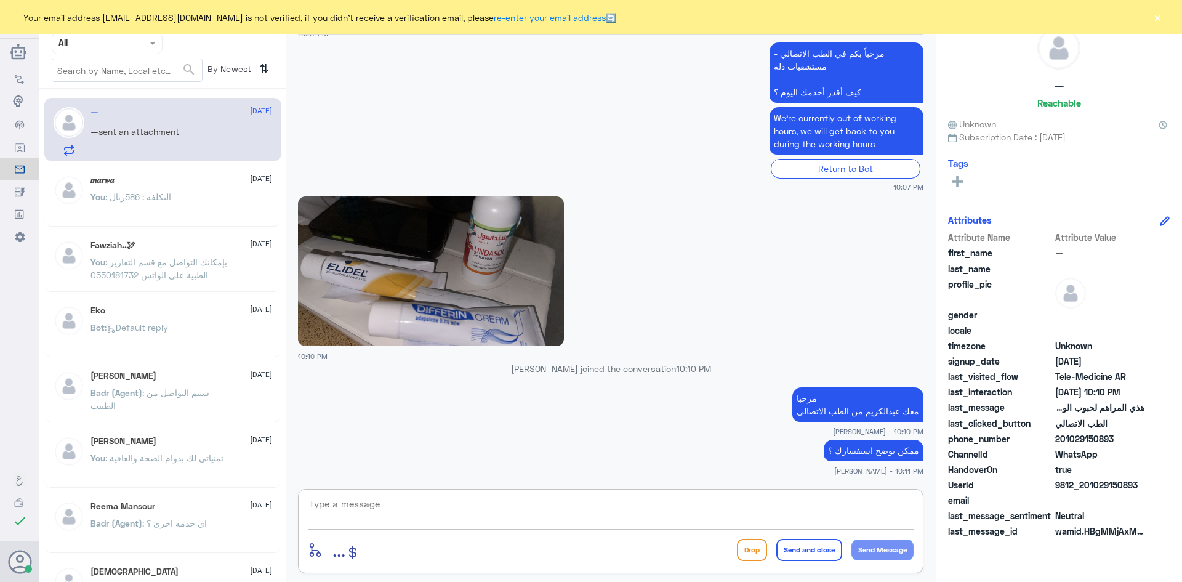
click at [499, 288] on img at bounding box center [431, 271] width 266 height 150
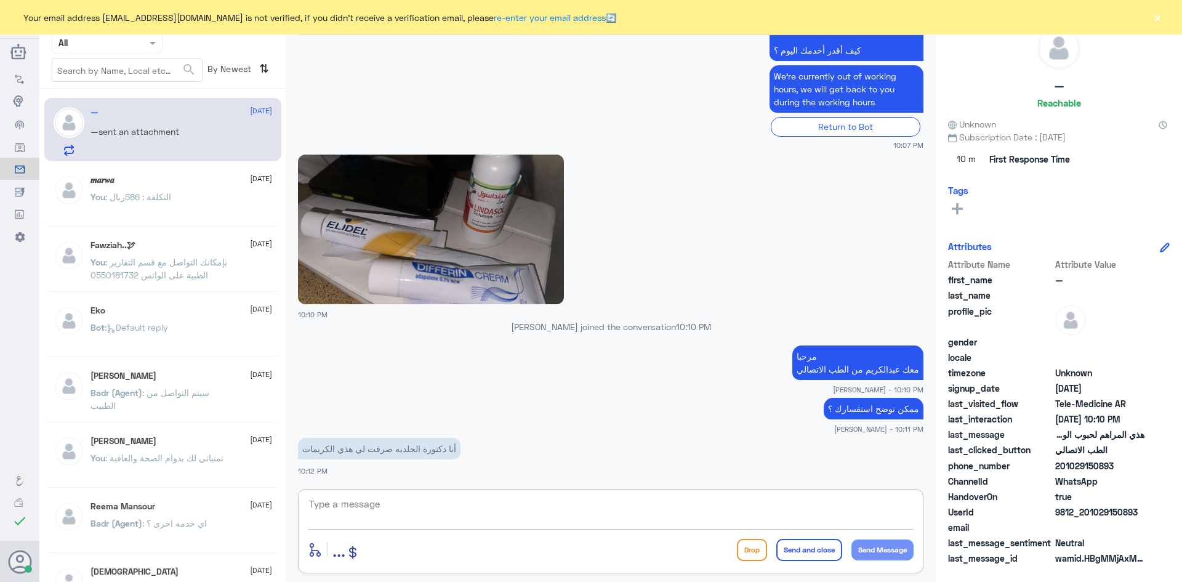
click at [495, 504] on textarea at bounding box center [611, 511] width 606 height 30
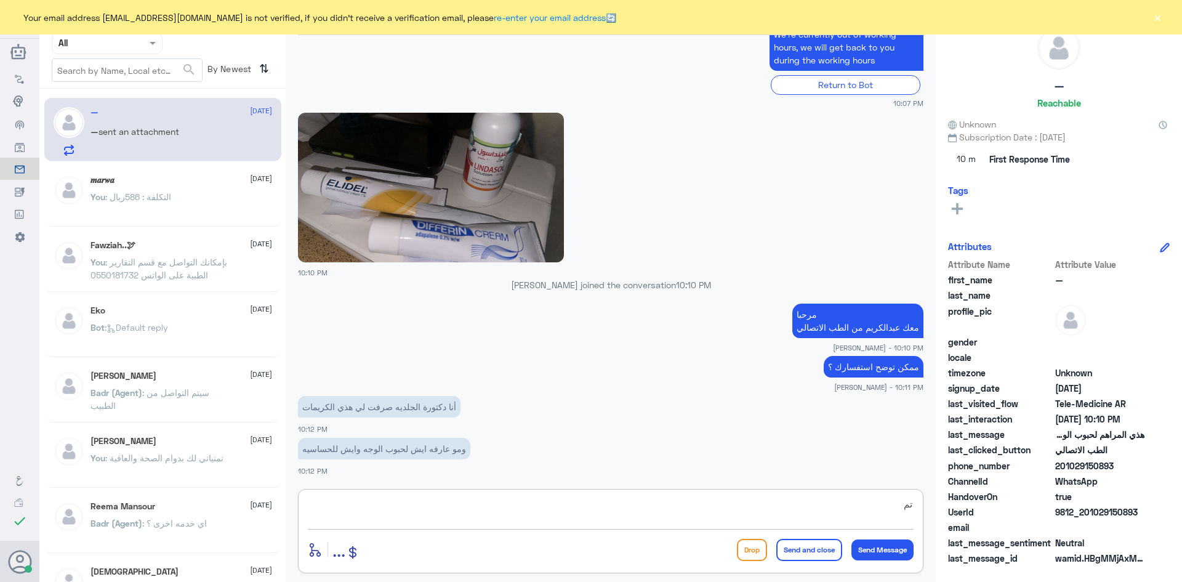
type textarea "ت"
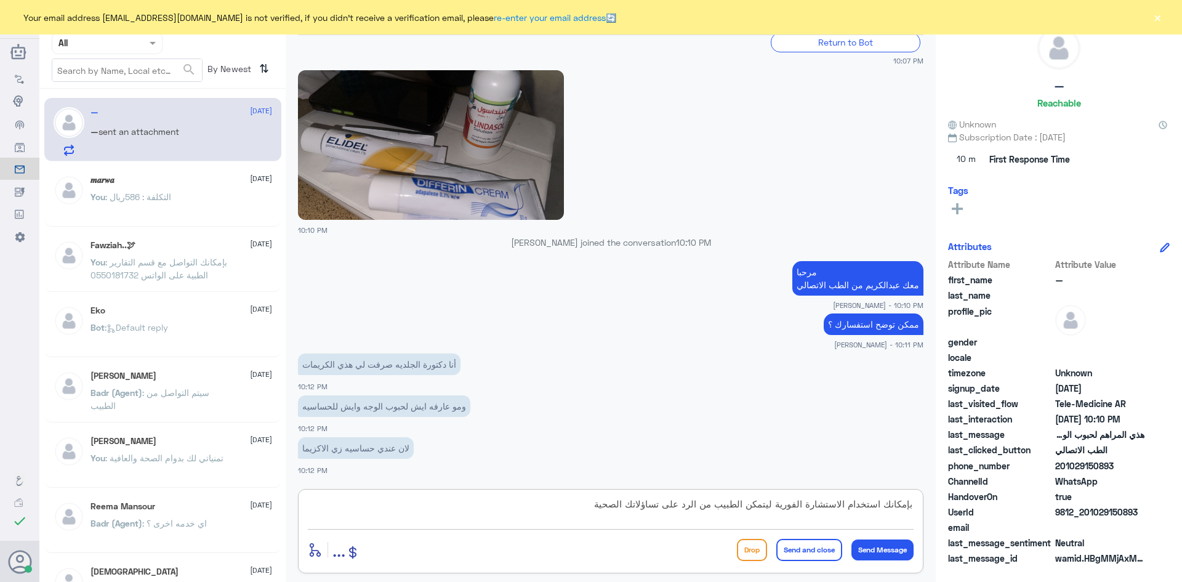
type textarea "بإمكانك استخدام الاستشارة الفورية ليتمكن الطبيب من الرد على تساؤلاتك الصحية"
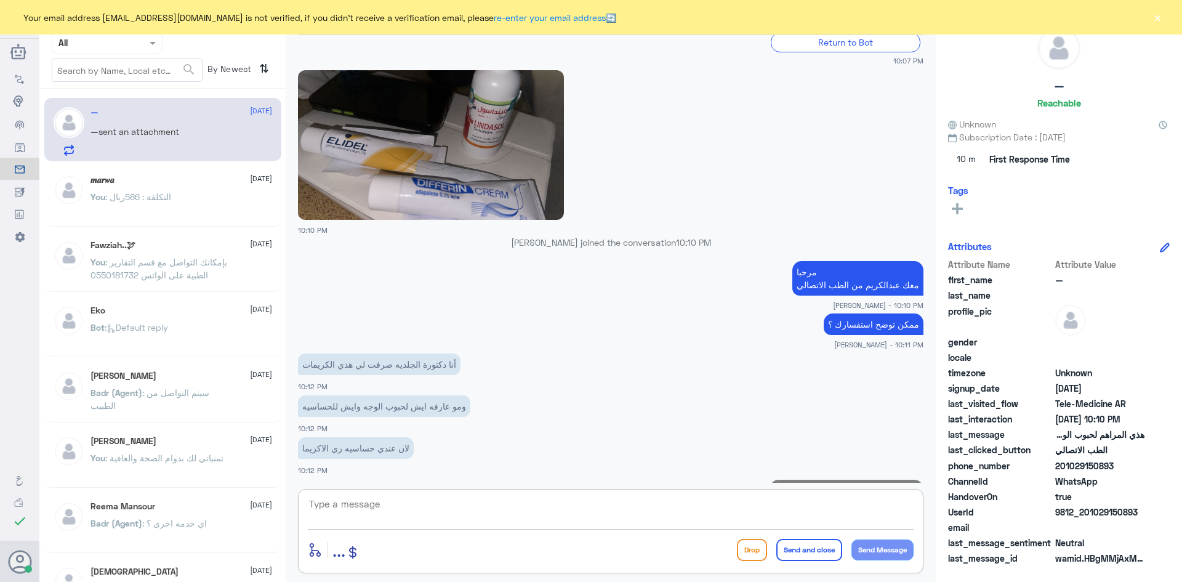
scroll to position [647, 0]
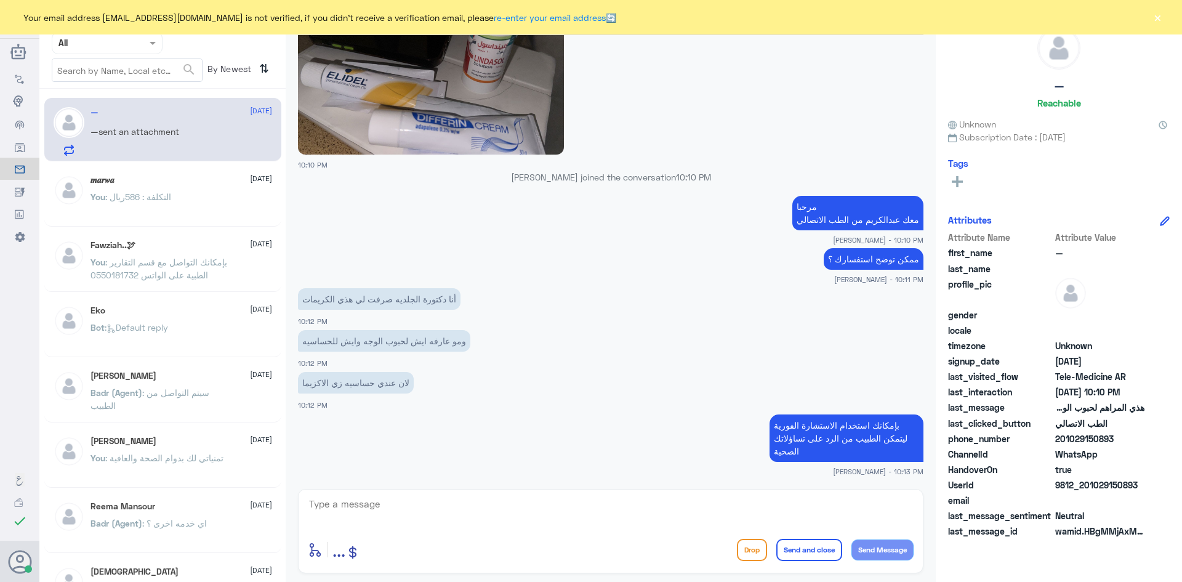
drag, startPoint x: 1138, startPoint y: 485, endPoint x: 1105, endPoint y: 491, distance: 33.8
click at [1105, 491] on span "9812_201029150893" at bounding box center [1099, 484] width 89 height 13
click at [1117, 504] on span at bounding box center [1099, 500] width 89 height 13
drag, startPoint x: 1114, startPoint y: 441, endPoint x: 1074, endPoint y: 444, distance: 40.1
click at [1075, 444] on span "201029150893" at bounding box center [1099, 438] width 89 height 13
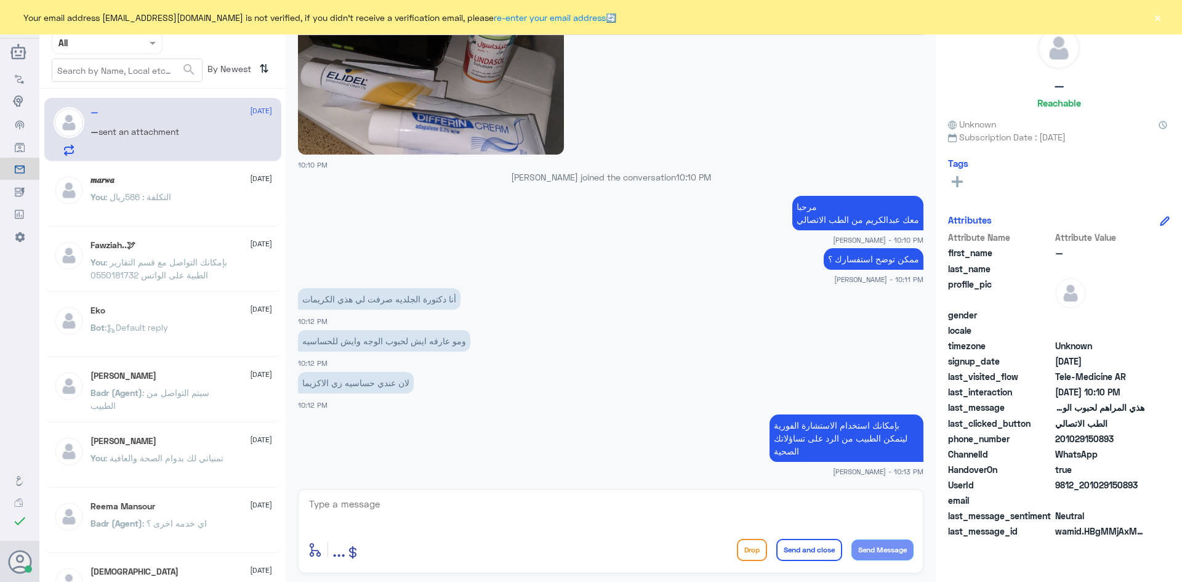
click at [1132, 452] on span "WhatsApp" at bounding box center [1099, 454] width 89 height 13
click at [815, 507] on textarea at bounding box center [611, 511] width 606 height 30
type textarea "عن طريق التطبيق"
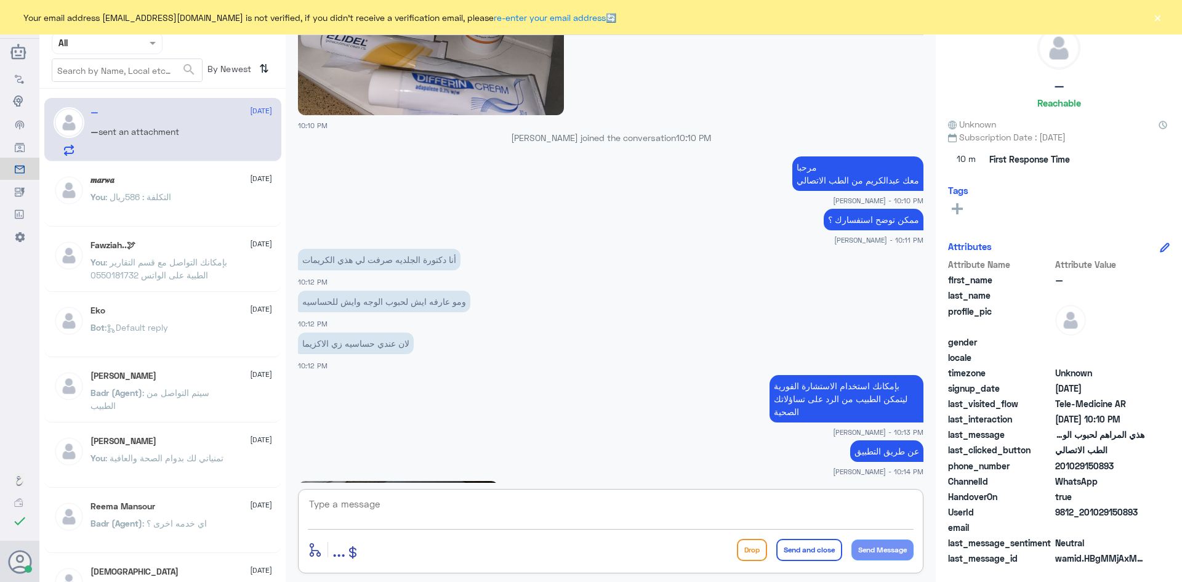
scroll to position [856, 0]
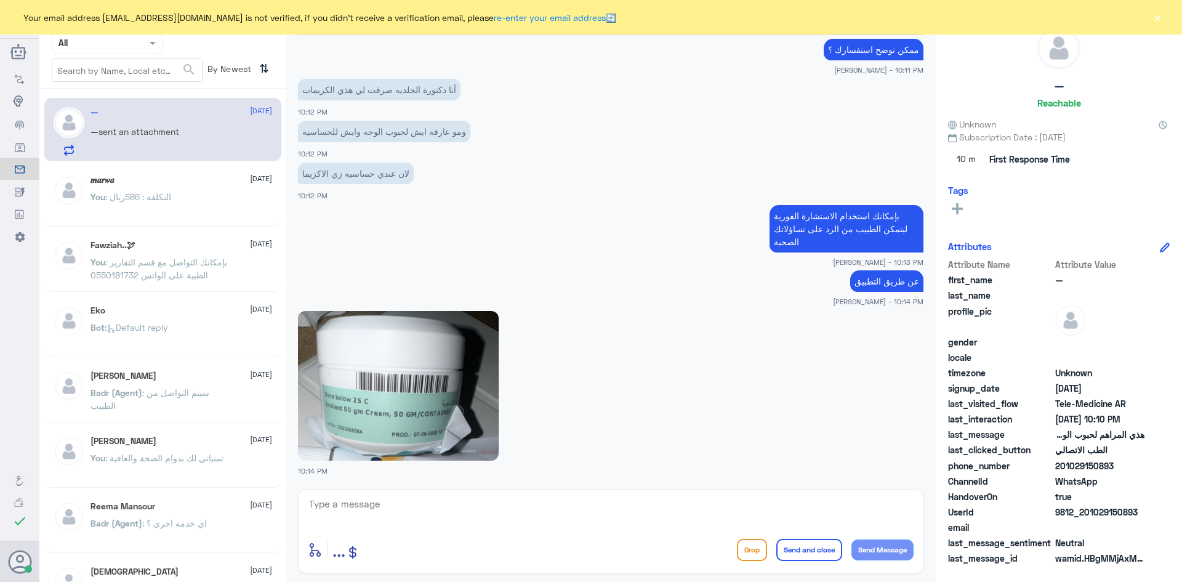
drag, startPoint x: 1140, startPoint y: 513, endPoint x: 1079, endPoint y: 518, distance: 60.5
click at [1079, 518] on span "9812_201029150893" at bounding box center [1099, 511] width 89 height 13
copy span "201029150893"
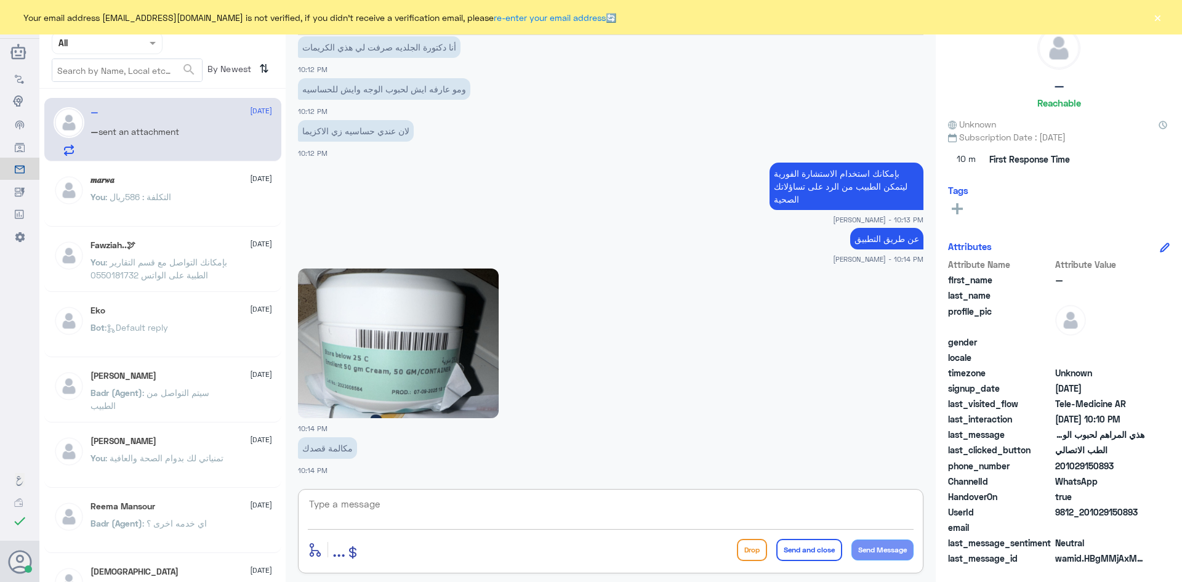
click at [579, 505] on textarea at bounding box center [611, 511] width 606 height 30
type textarea "ايه نعم عن طريق التطبيق"
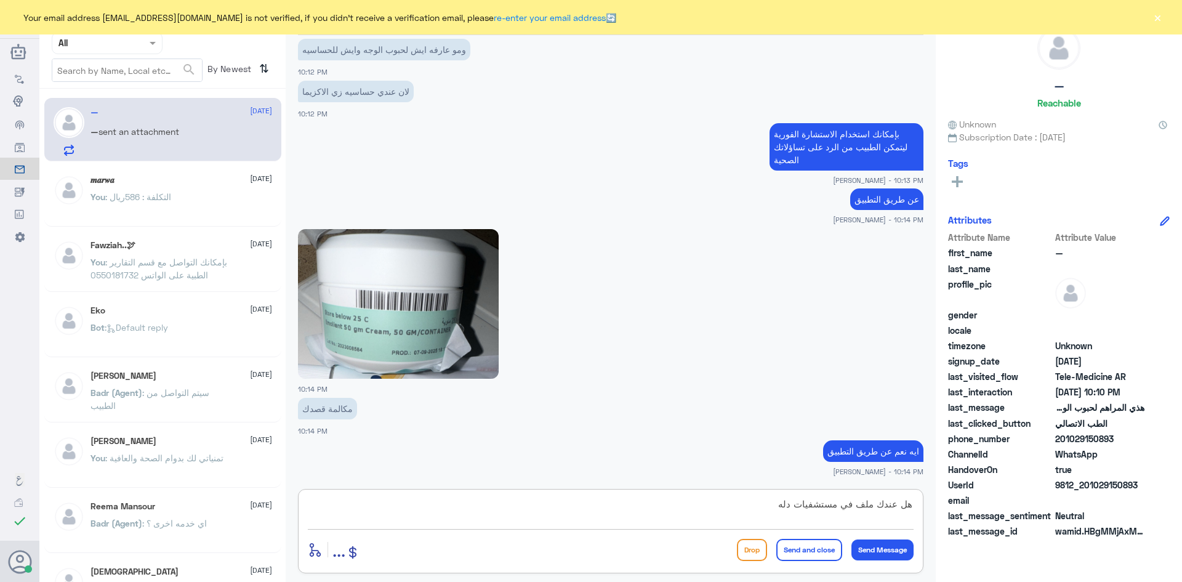
type textarea "هل عندك ملف في مستشفيات دله ؟"
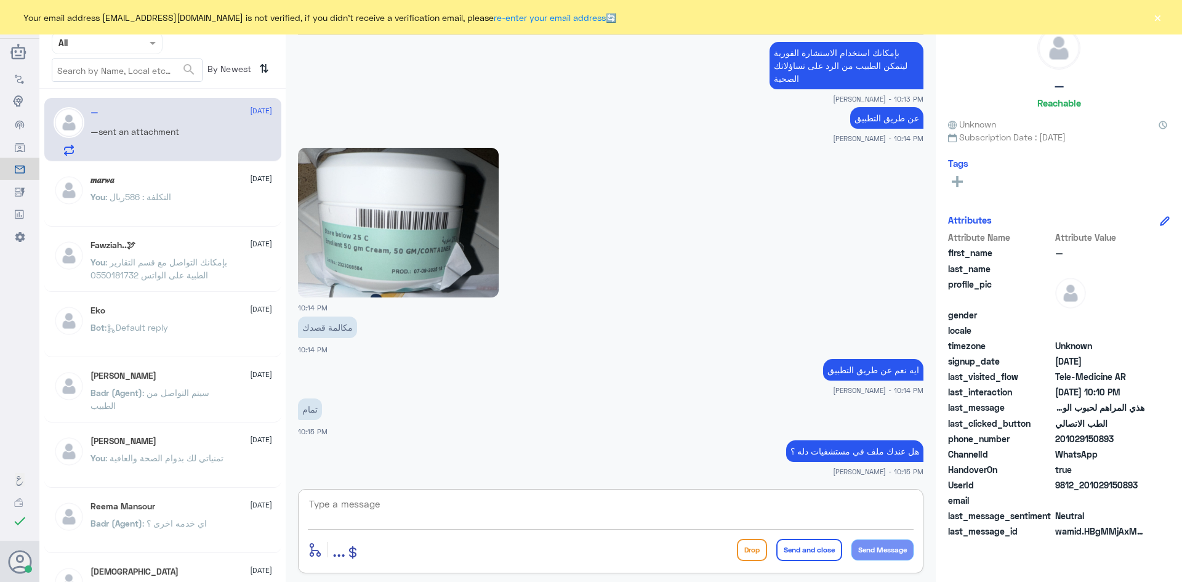
scroll to position [1062, 0]
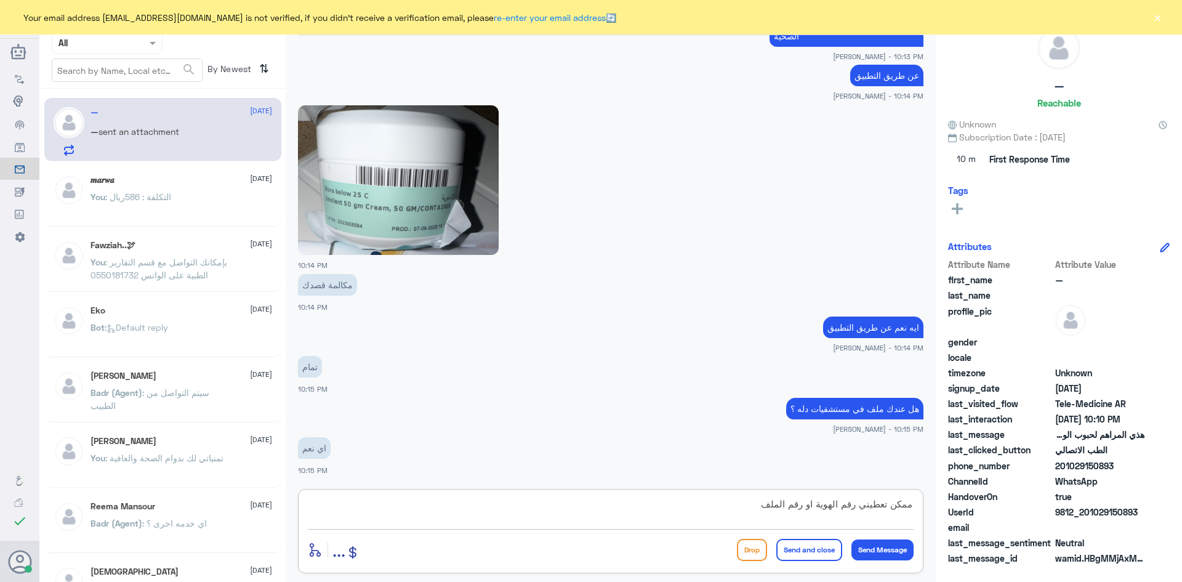
type textarea "ممكن تعطيني رقم الهوية او رقم الملف"
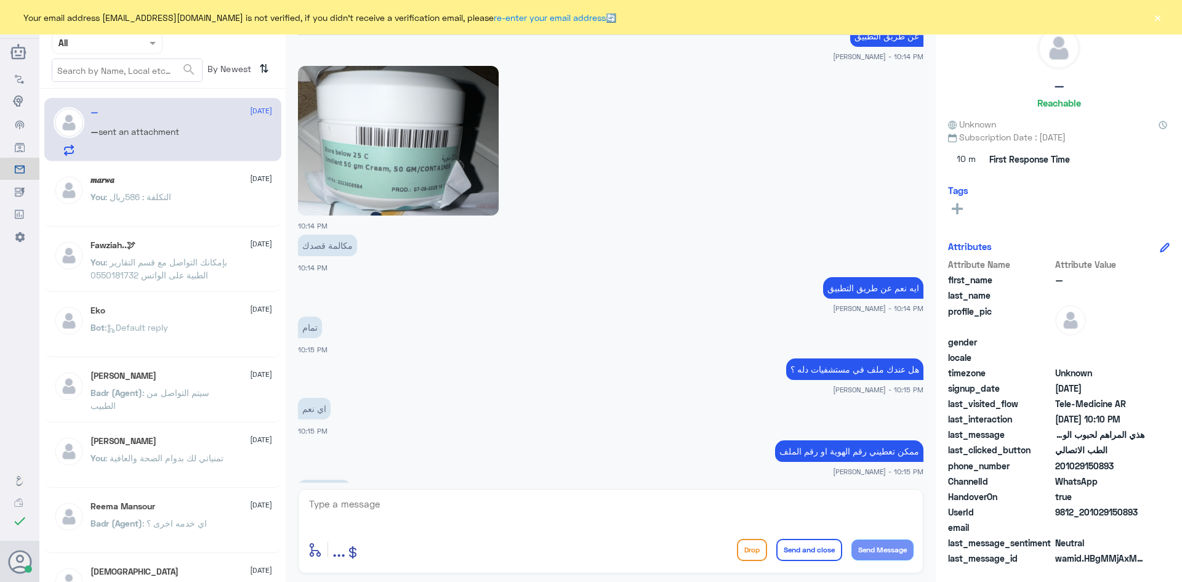
scroll to position [1143, 0]
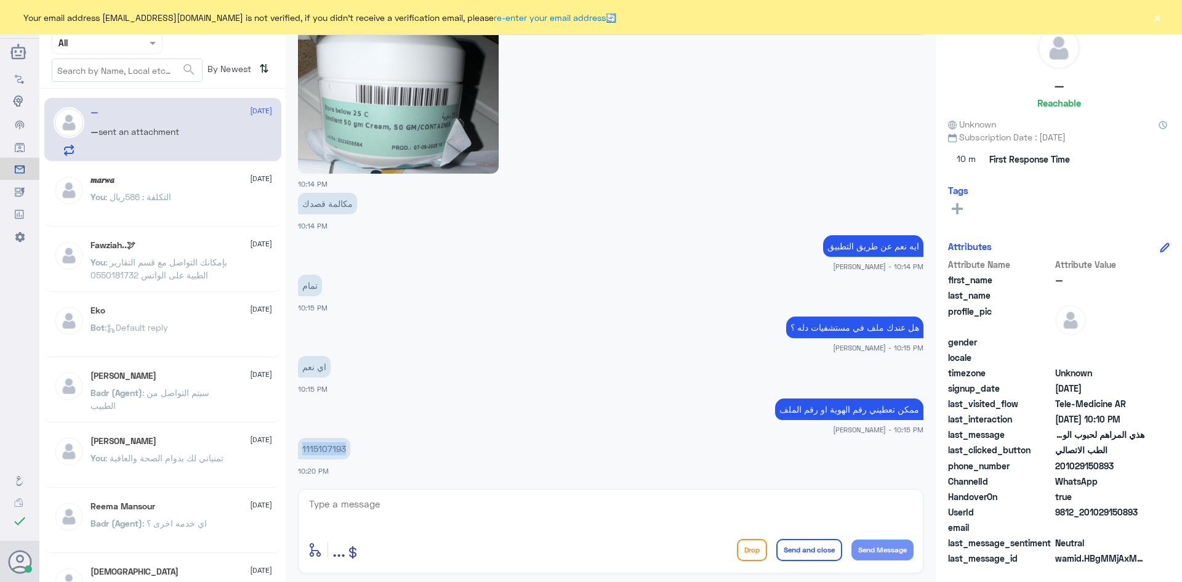
drag, startPoint x: 344, startPoint y: 450, endPoint x: 289, endPoint y: 449, distance: 54.8
click at [289, 449] on div "عبدالكريم الموسى Human Handover 19 May 2025 السلام عليكم 10:06 PM مرحباً بك في …" at bounding box center [611, 293] width 650 height 586
copy p "1115107193"
click at [650, 518] on textarea at bounding box center [611, 511] width 606 height 30
type textarea "اعتذر منك على التأخير"
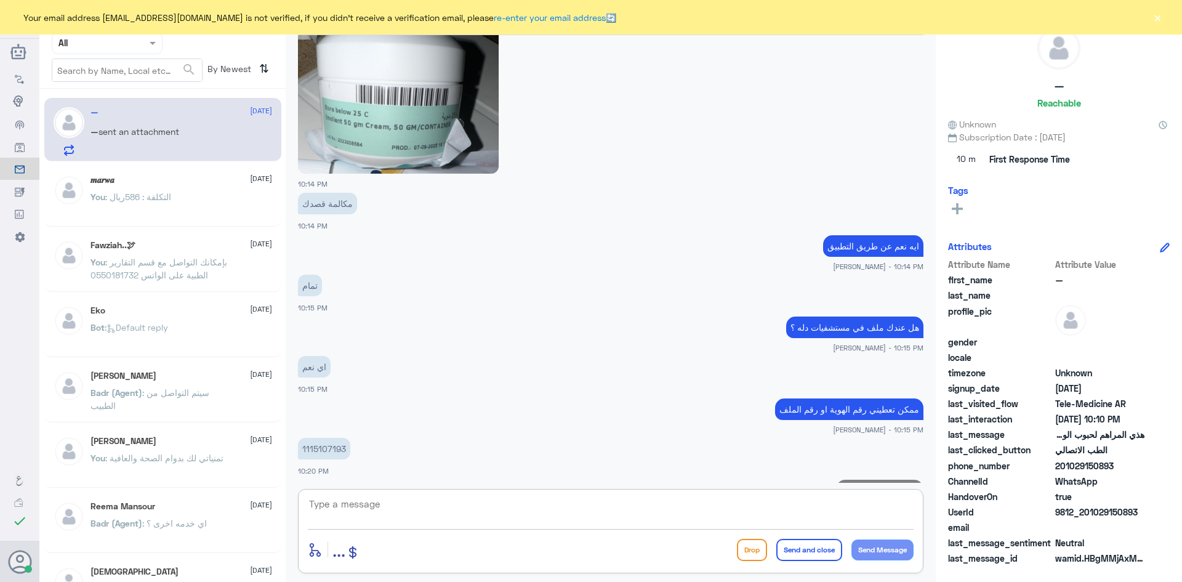
scroll to position [1183, 0]
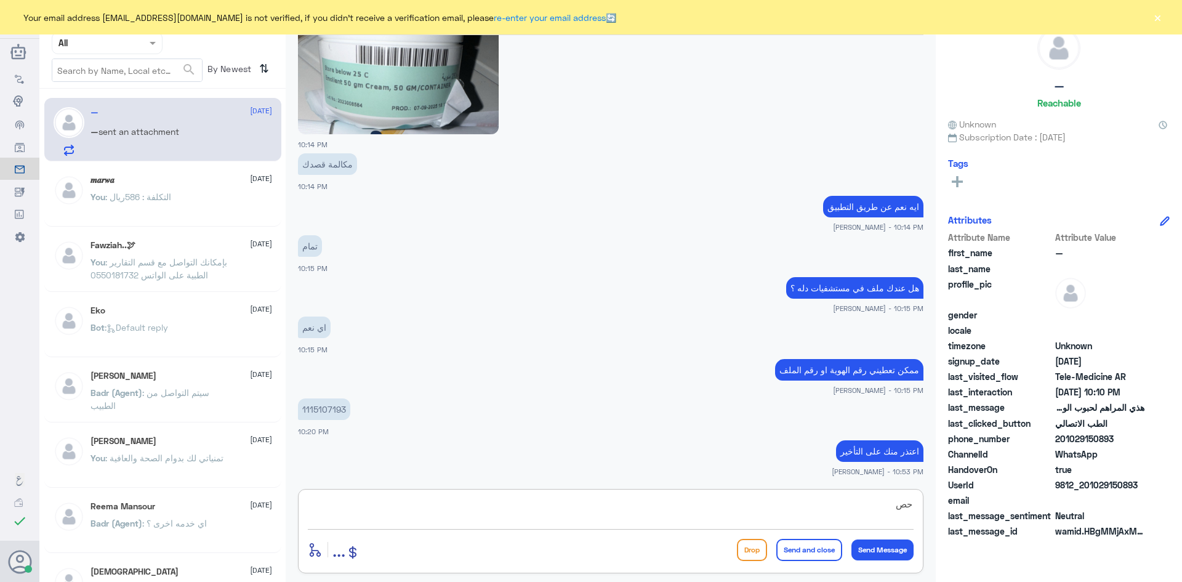
type textarea "ح"
type textarea "راح يتواصل معك الطبيب"
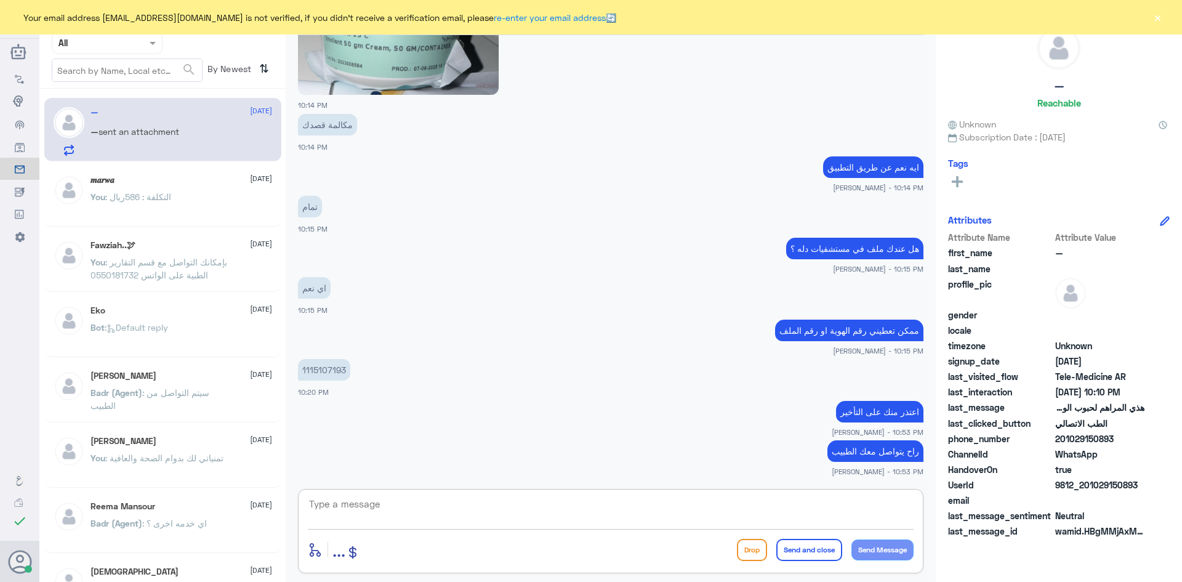
click at [1160, 14] on button "×" at bounding box center [1157, 17] width 12 height 12
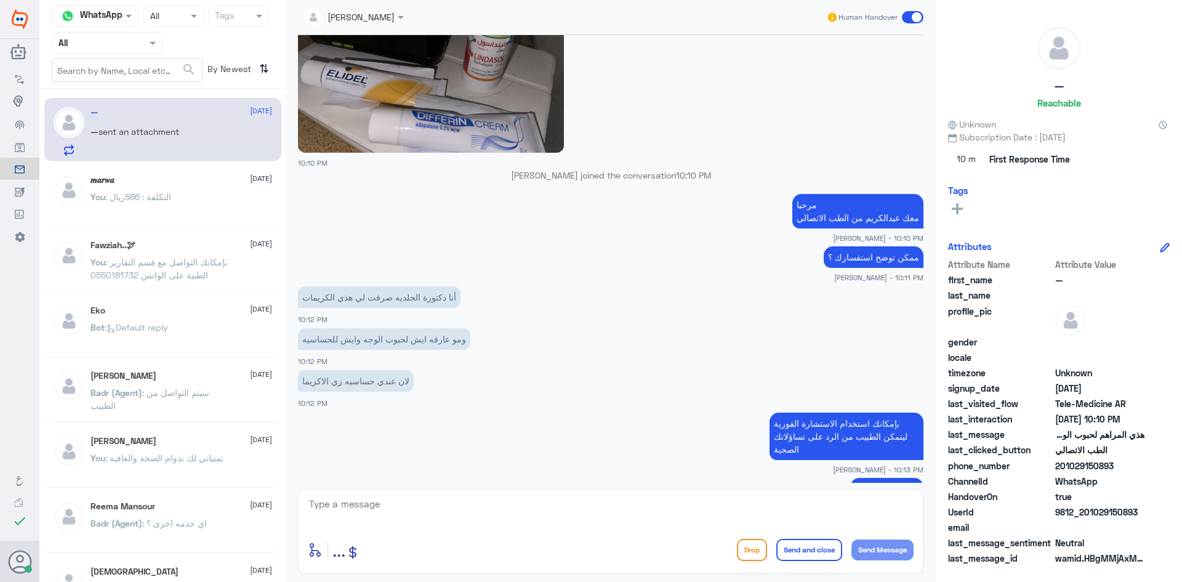
scroll to position [587, 0]
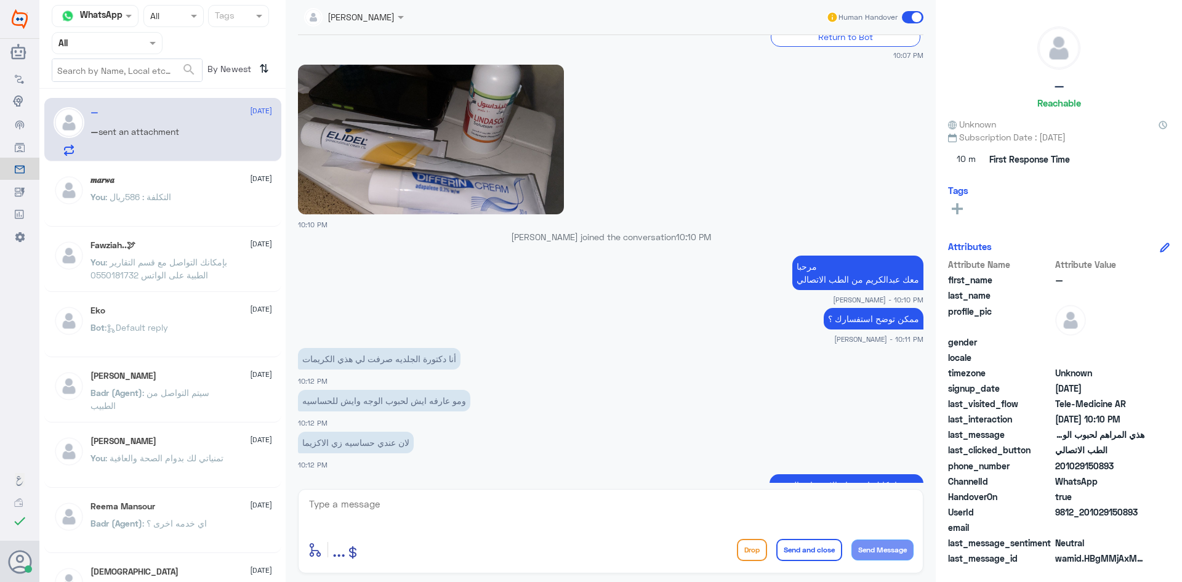
click at [477, 131] on img at bounding box center [431, 140] width 266 height 150
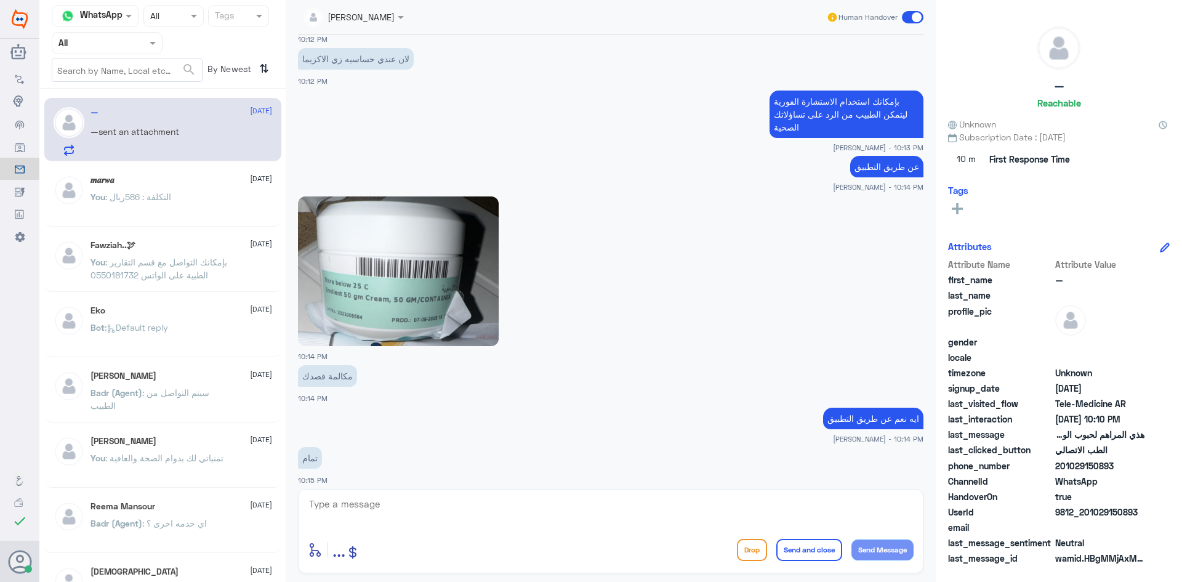
scroll to position [1018, 0]
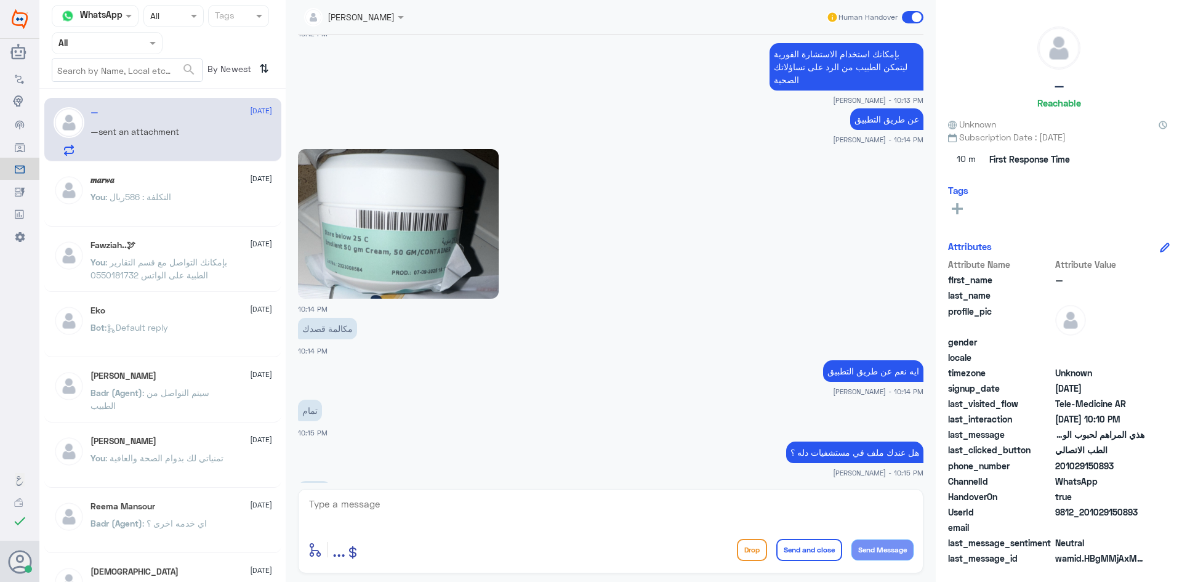
click at [909, 18] on span at bounding box center [913, 17] width 22 height 12
click at [0, 0] on input "checkbox" at bounding box center [0, 0] width 0 height 0
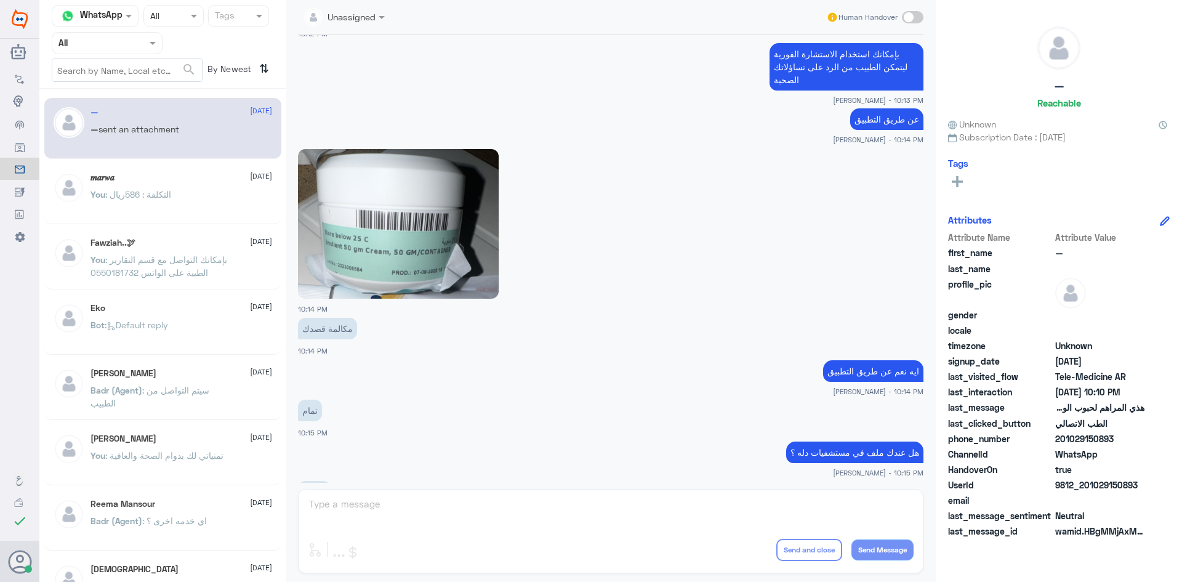
scroll to position [1287, 0]
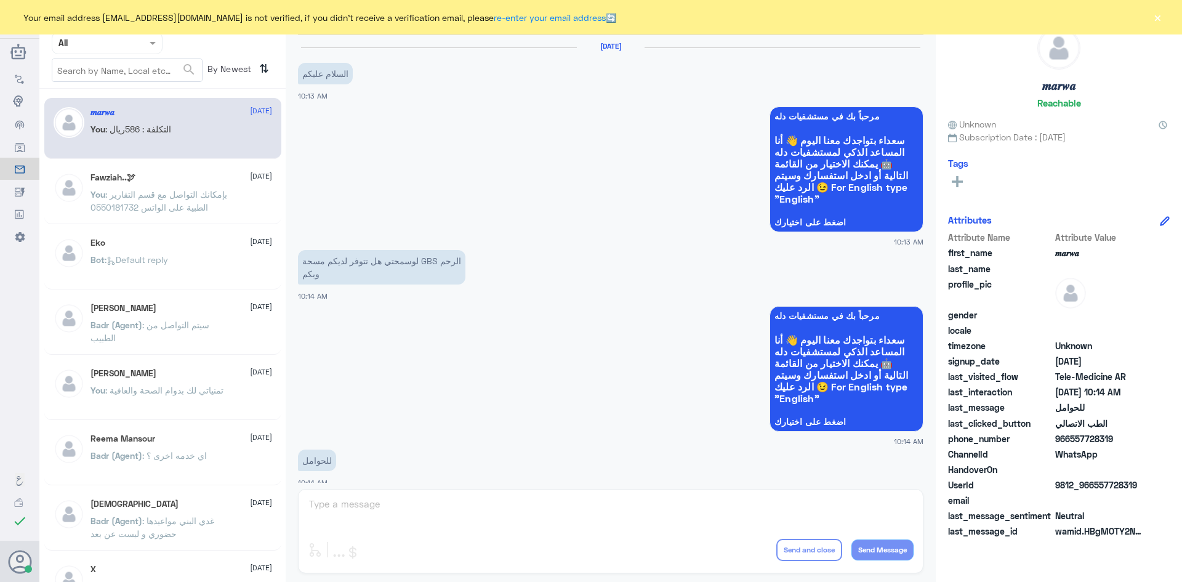
scroll to position [622, 0]
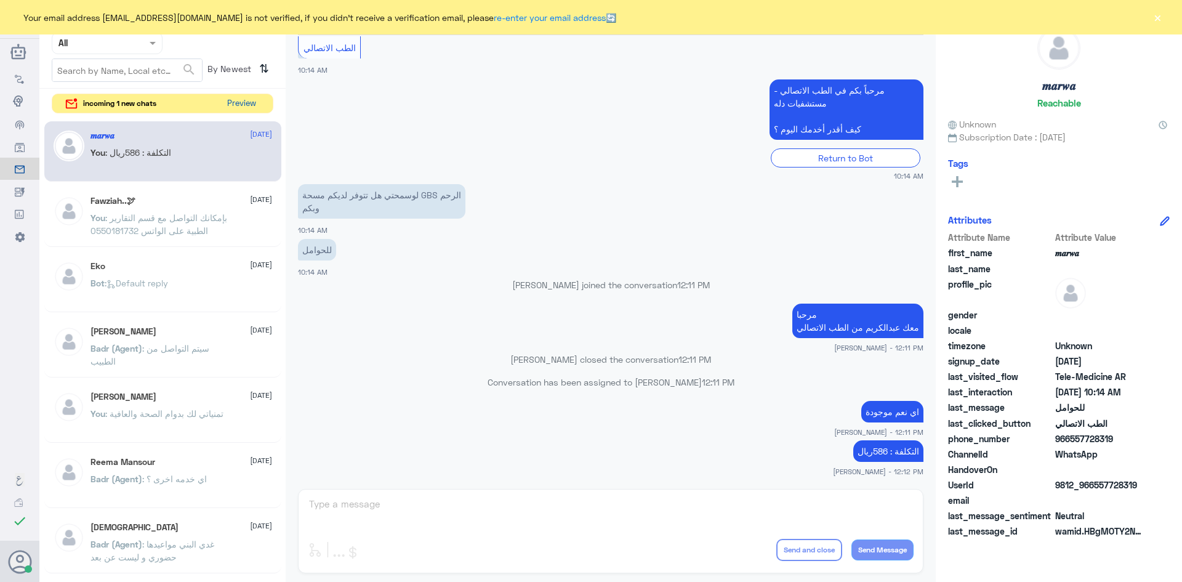
click at [237, 102] on button "Preview" at bounding box center [241, 103] width 38 height 19
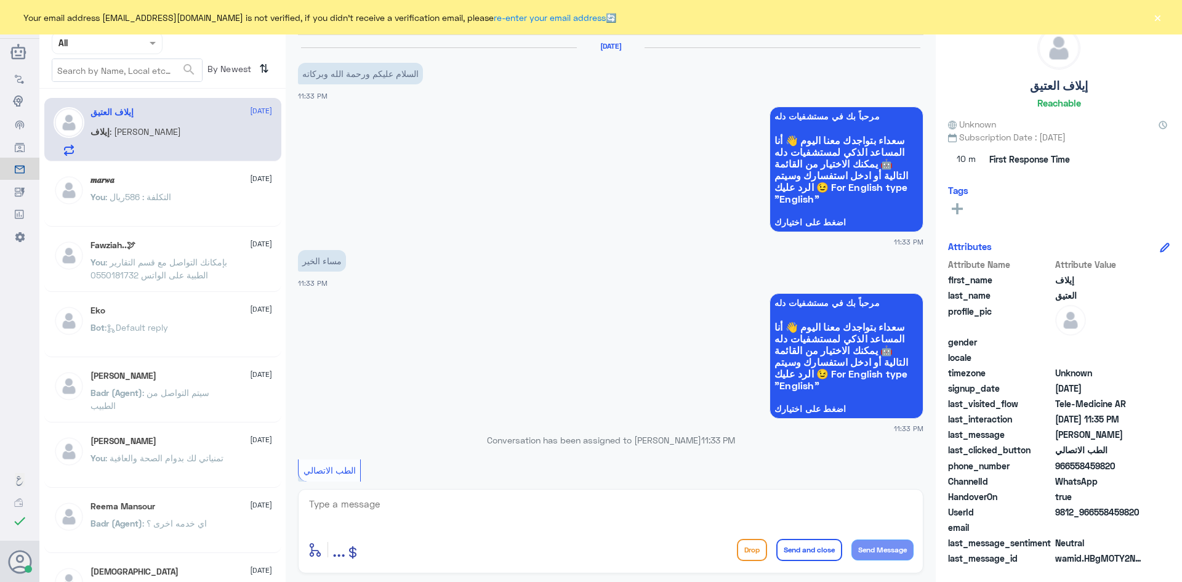
scroll to position [259, 0]
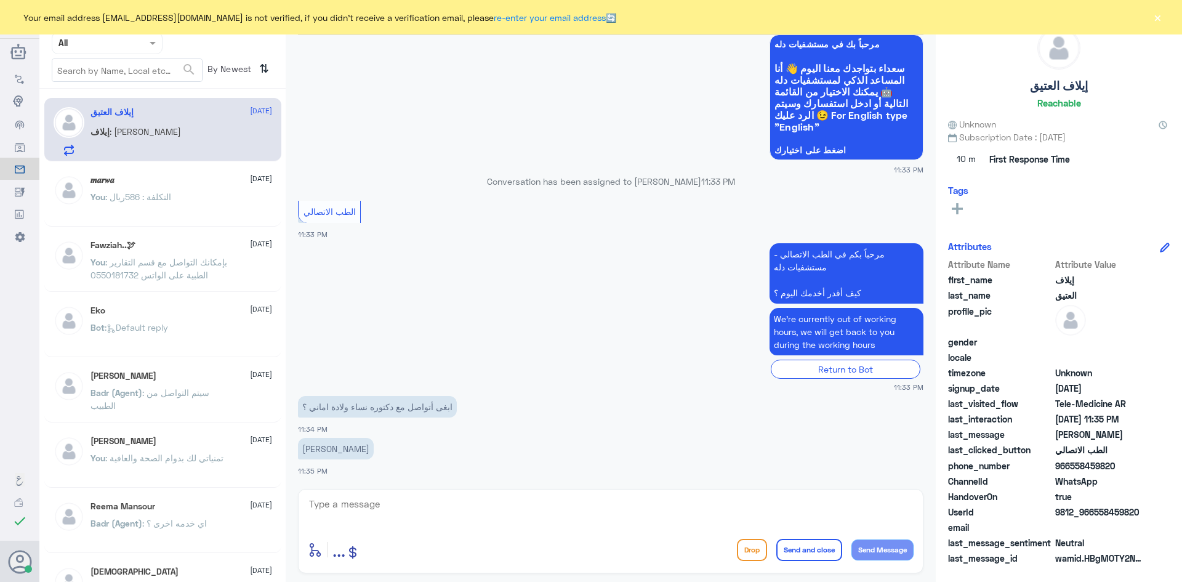
click at [586, 520] on textarea at bounding box center [611, 511] width 606 height 30
paste textarea "مرحبا معك [PERSON_NAME] من الطب الاتصالي"
type textarea "مرحبا معك [PERSON_NAME] من الطب الاتصالي"
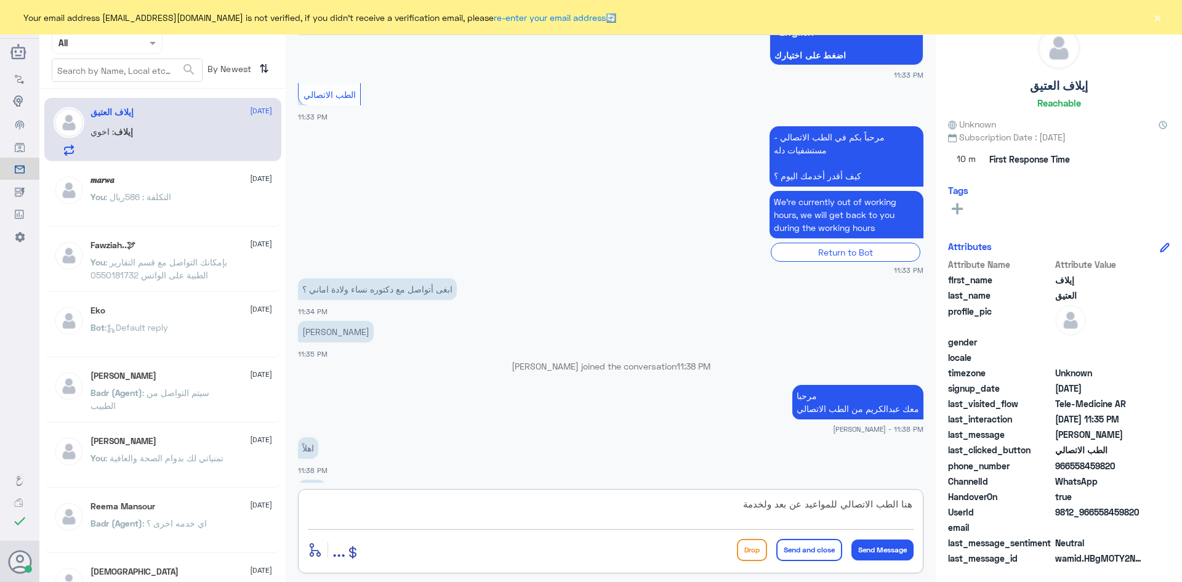
scroll to position [395, 0]
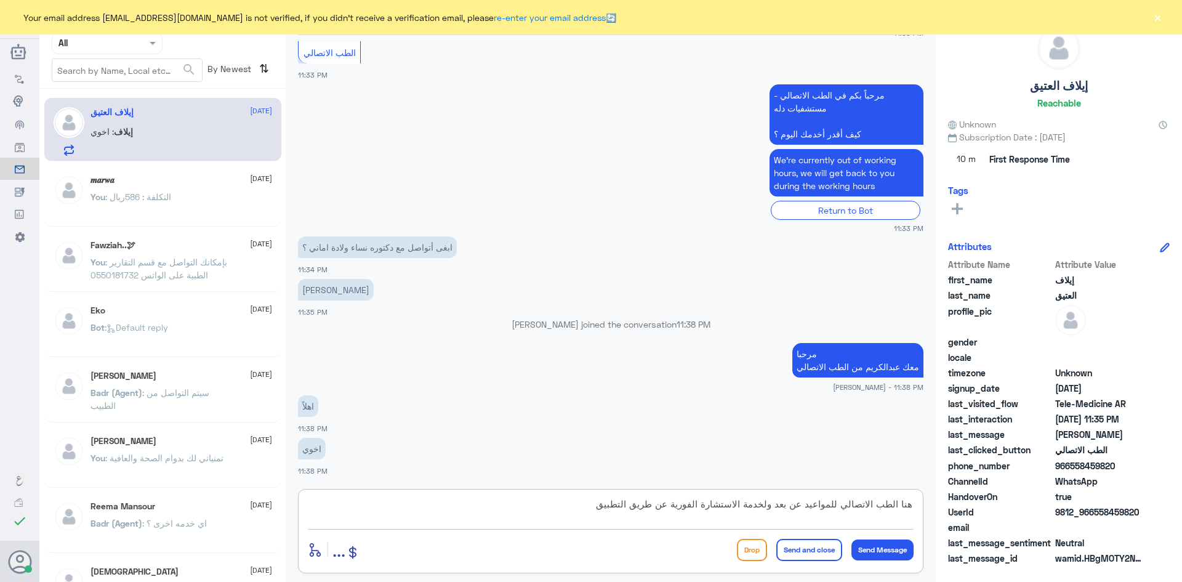
type textarea "هنا الطب الاتصالي للمواعيد عن بعد ولخدمة الاستشارة الفورية عن طريق التطبيق"
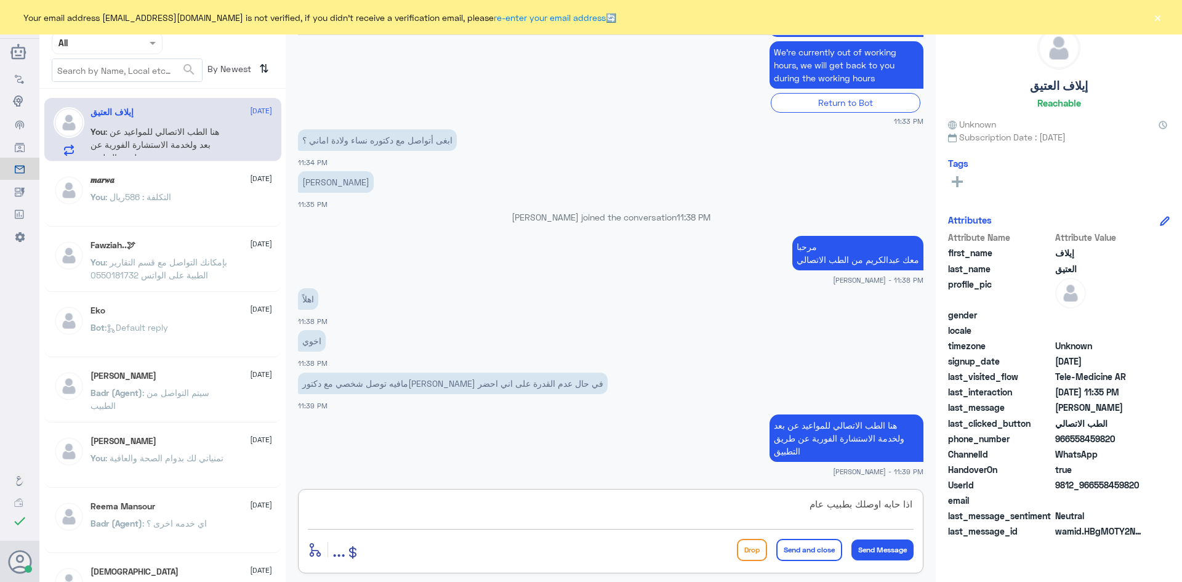
type textarea "اذا حابه اوصلك بطبيب عام"
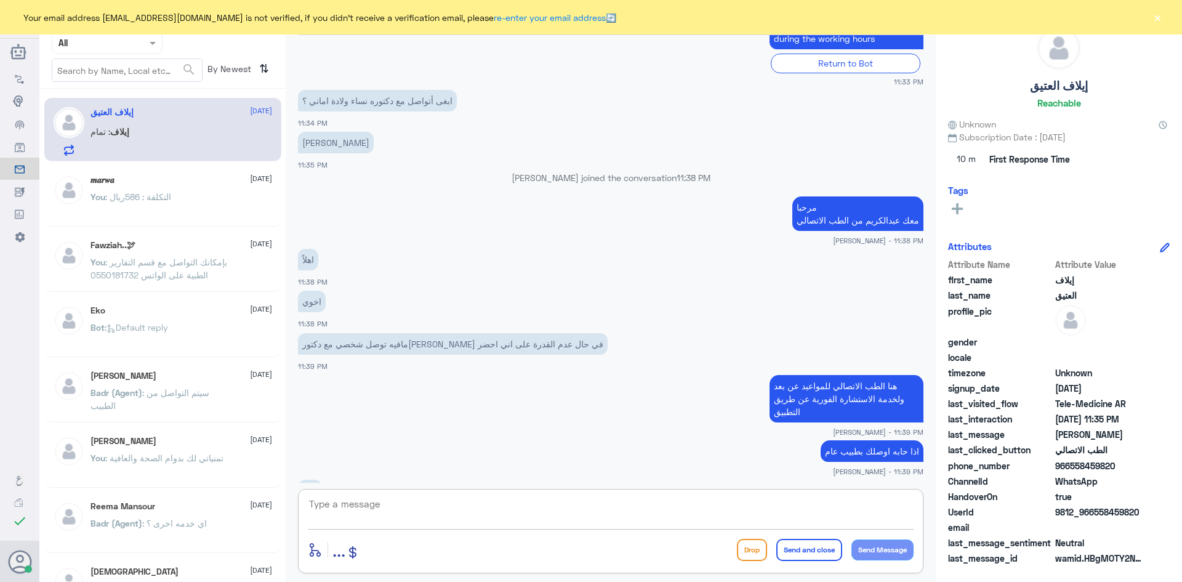
scroll to position [542, 0]
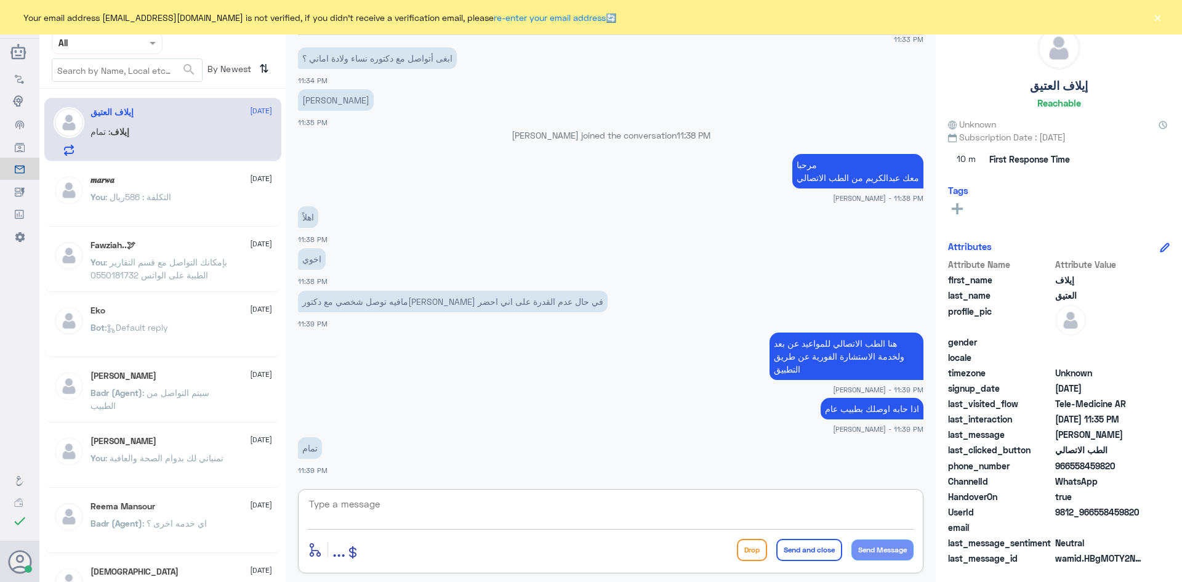
type textarea "ا"
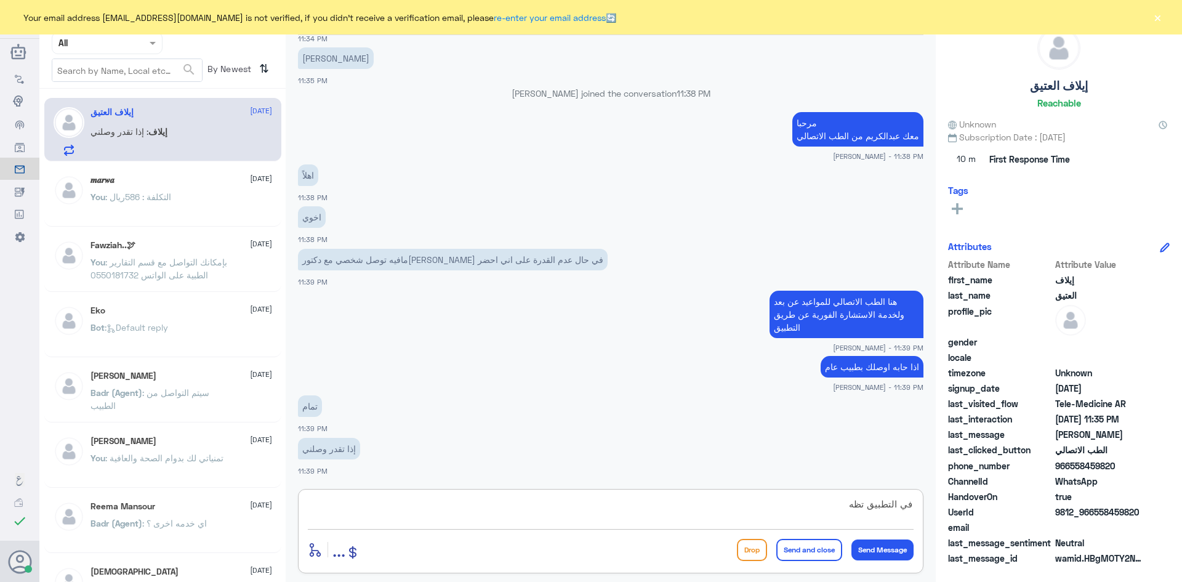
scroll to position [627, 0]
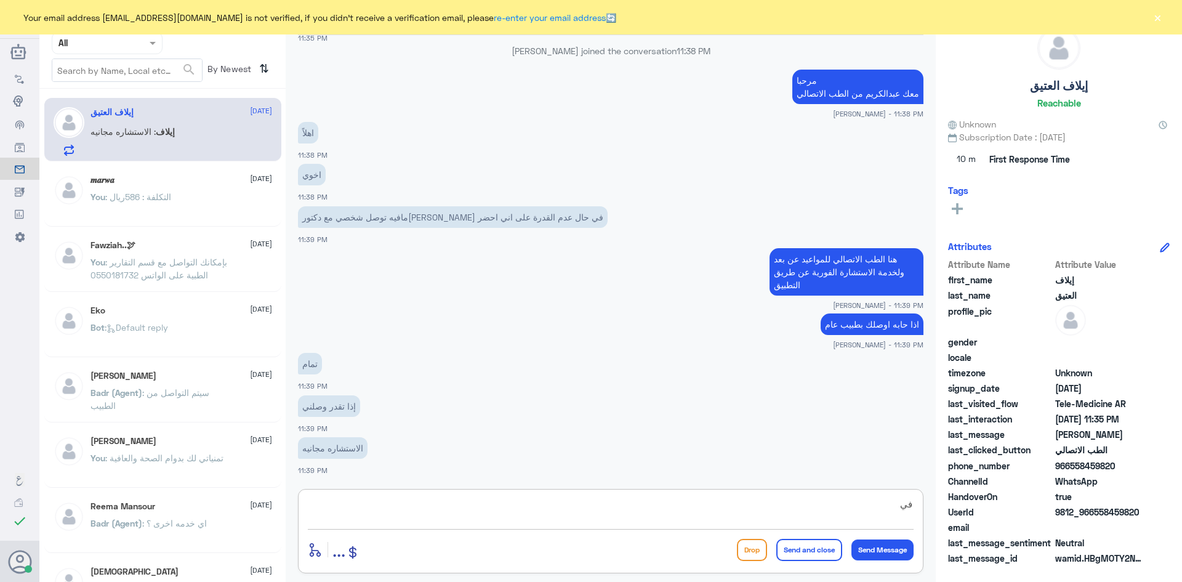
type textarea "ف"
type textarea "عندك تأمين ؟"
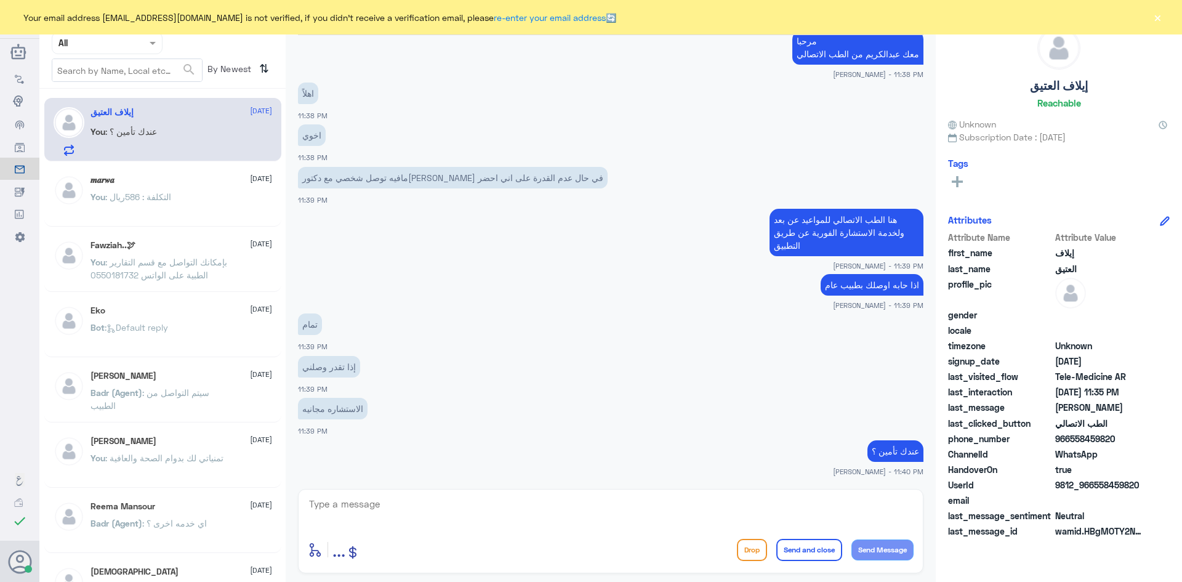
drag, startPoint x: 1140, startPoint y: 511, endPoint x: 1108, endPoint y: 515, distance: 32.2
click at [1108, 515] on div "Attribute Name Attribute Value first_name إيلاف last_name العتيق profile_pic ge…" at bounding box center [1059, 385] width 222 height 309
drag, startPoint x: 1139, startPoint y: 487, endPoint x: 1097, endPoint y: 486, distance: 42.5
click at [1097, 486] on span "9812_966558459820" at bounding box center [1099, 484] width 89 height 13
copy span "558459820"
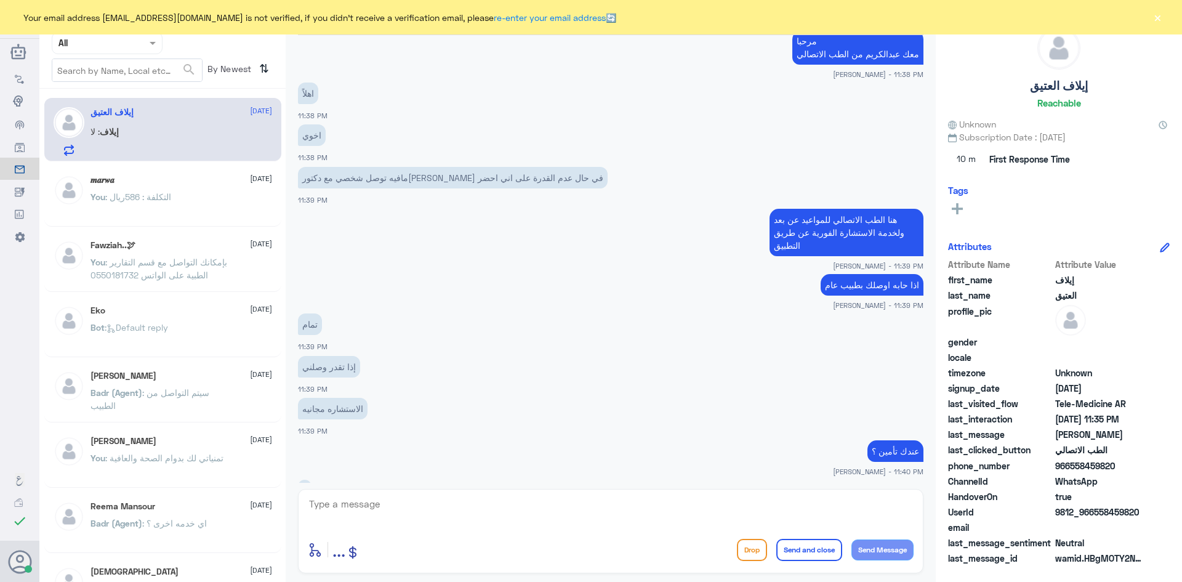
scroll to position [708, 0]
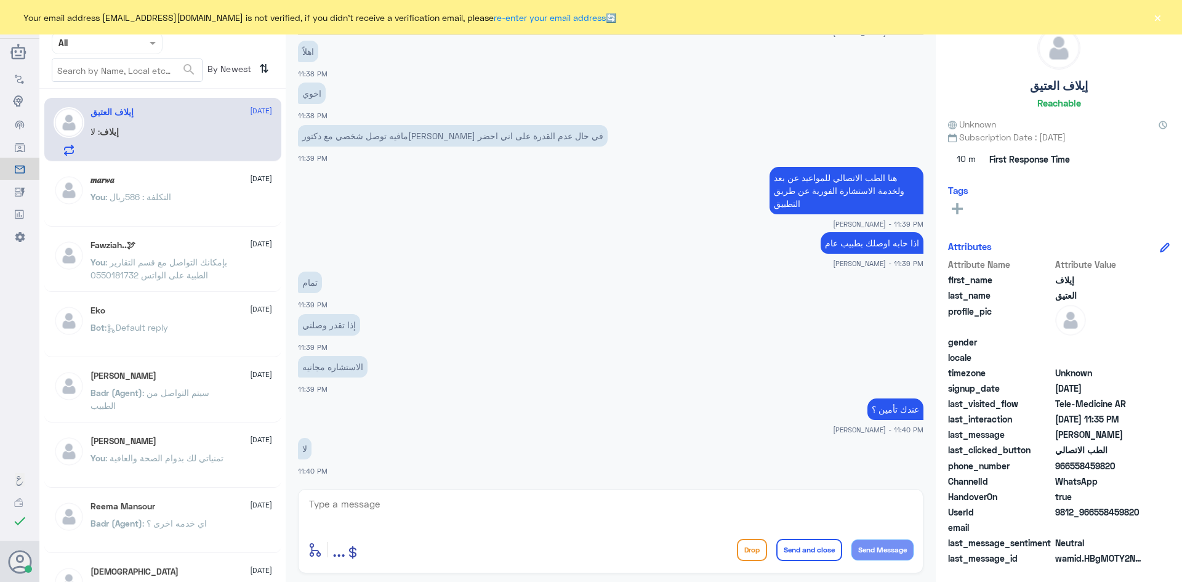
click at [837, 505] on textarea at bounding box center [611, 511] width 606 height 30
type textarea "الاستشارة تكلفتها 150"
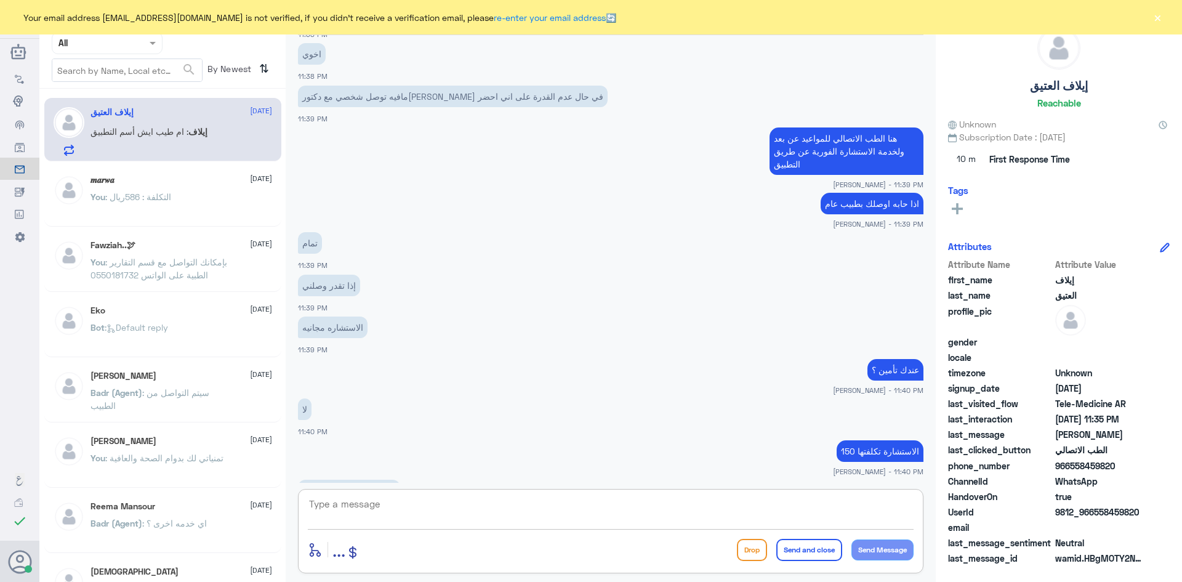
scroll to position [790, 0]
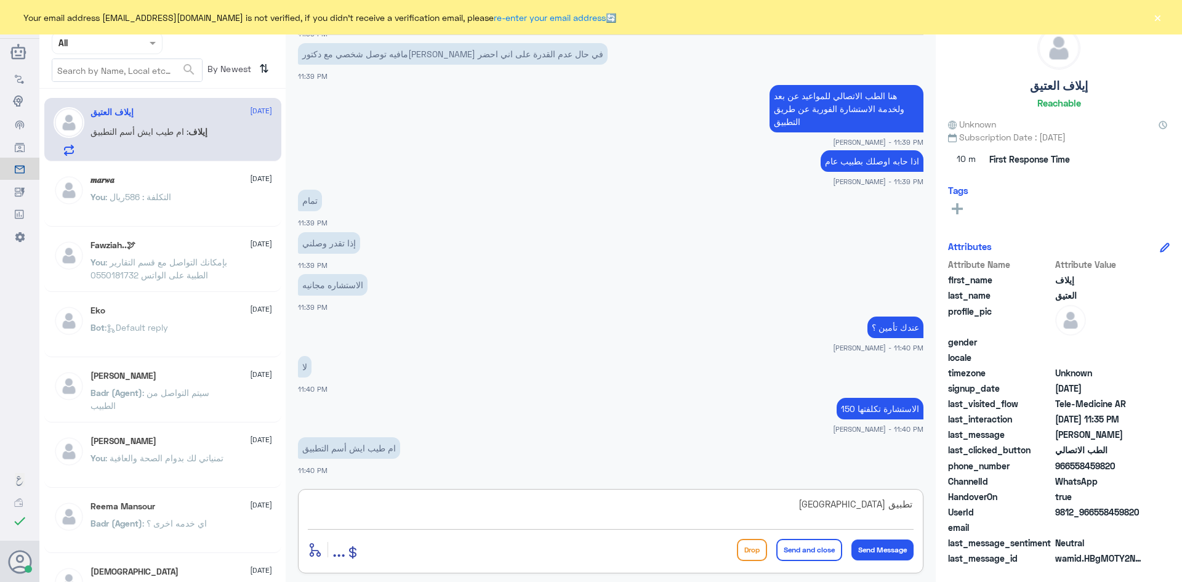
type textarea "تطبيق [GEOGRAPHIC_DATA]"
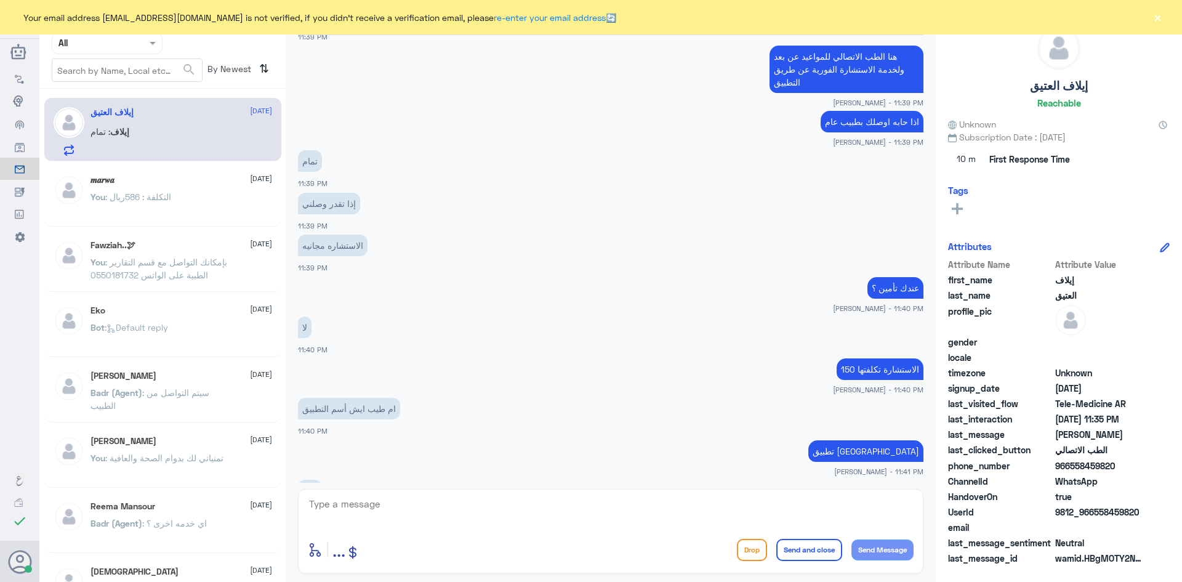
scroll to position [871, 0]
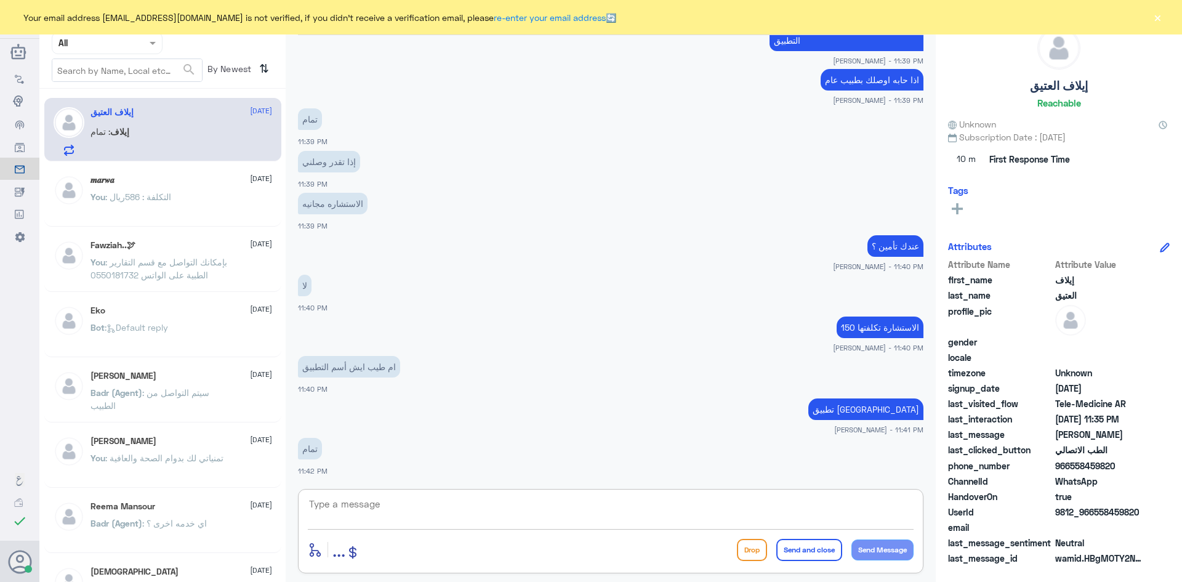
click at [658, 508] on textarea at bounding box center [611, 511] width 606 height 30
click at [1154, 16] on button "×" at bounding box center [1157, 17] width 12 height 12
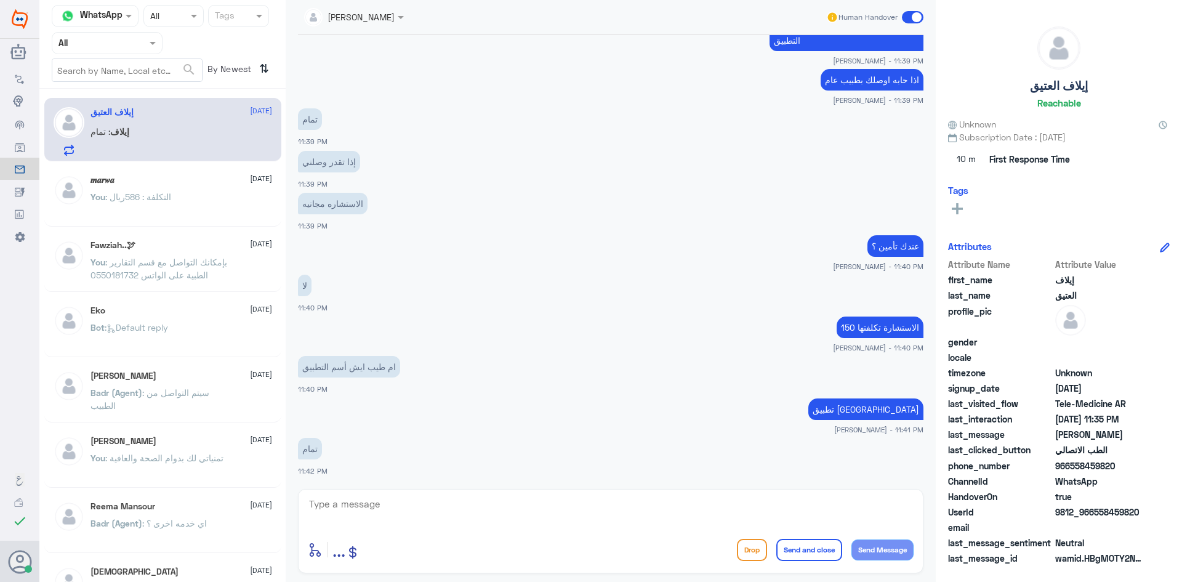
click at [904, 15] on span at bounding box center [913, 17] width 22 height 12
click at [0, 0] on input "checkbox" at bounding box center [0, 0] width 0 height 0
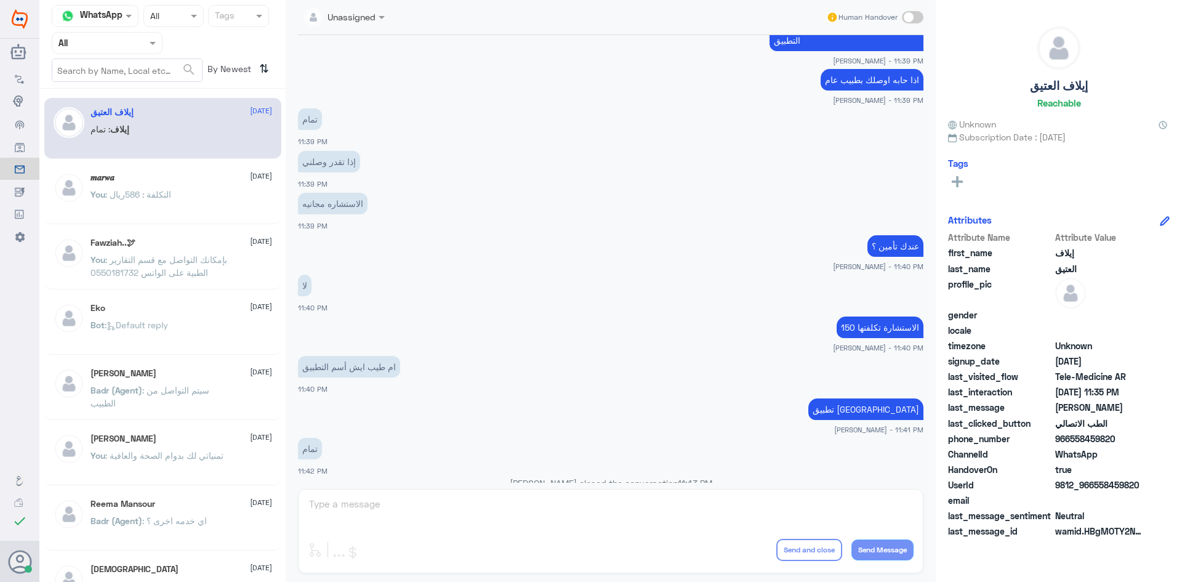
scroll to position [893, 0]
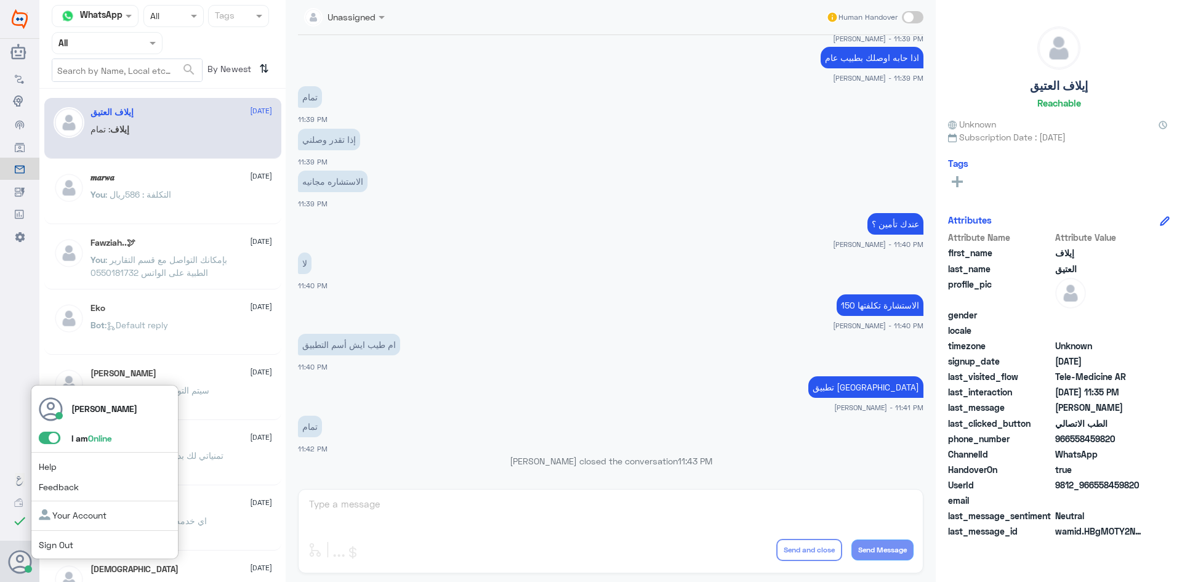
click at [47, 437] on span at bounding box center [50, 438] width 22 height 12
click at [0, 0] on input "checkbox" at bounding box center [0, 0] width 0 height 0
